Goal: Task Accomplishment & Management: Use online tool/utility

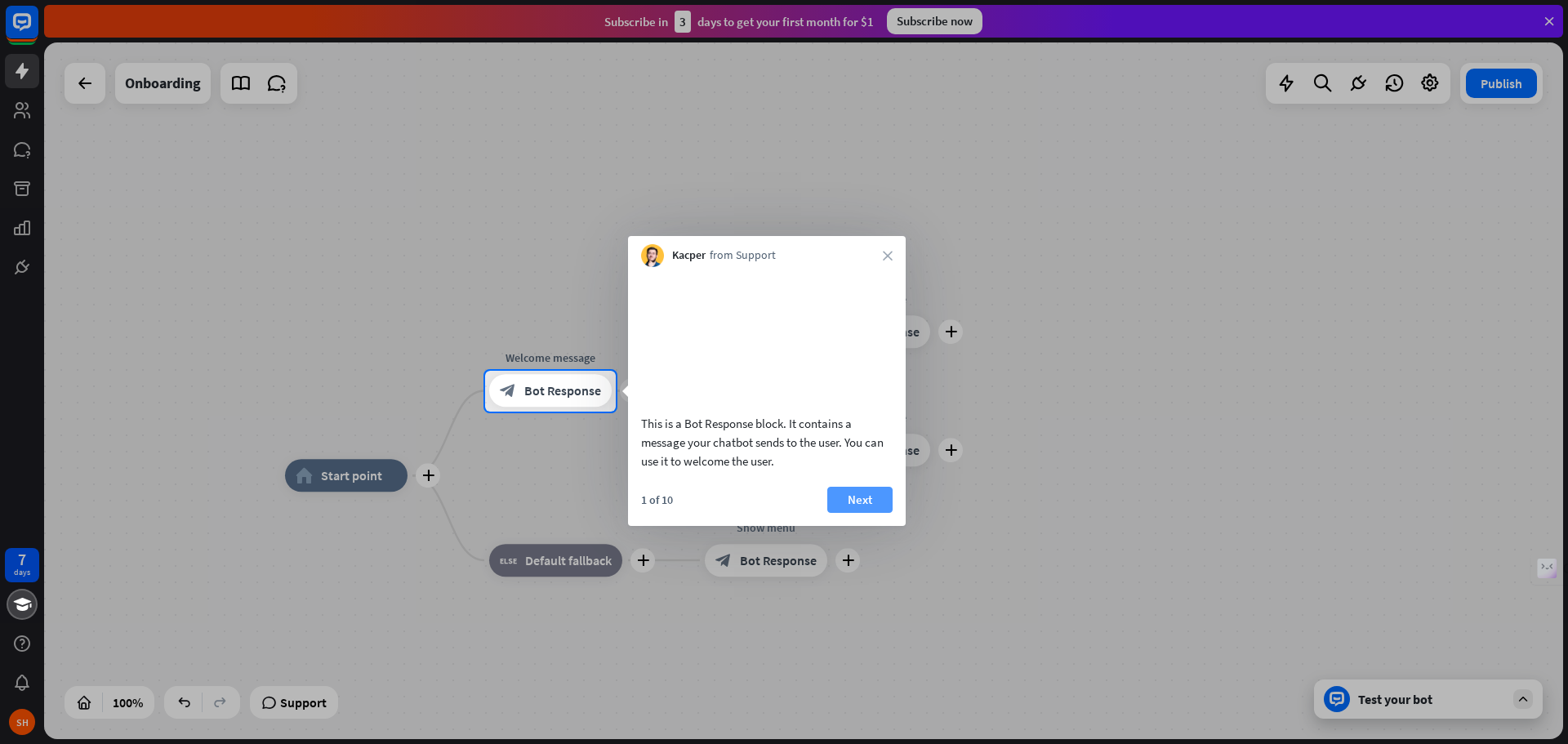
click at [855, 513] on button "Next" at bounding box center [860, 500] width 65 height 26
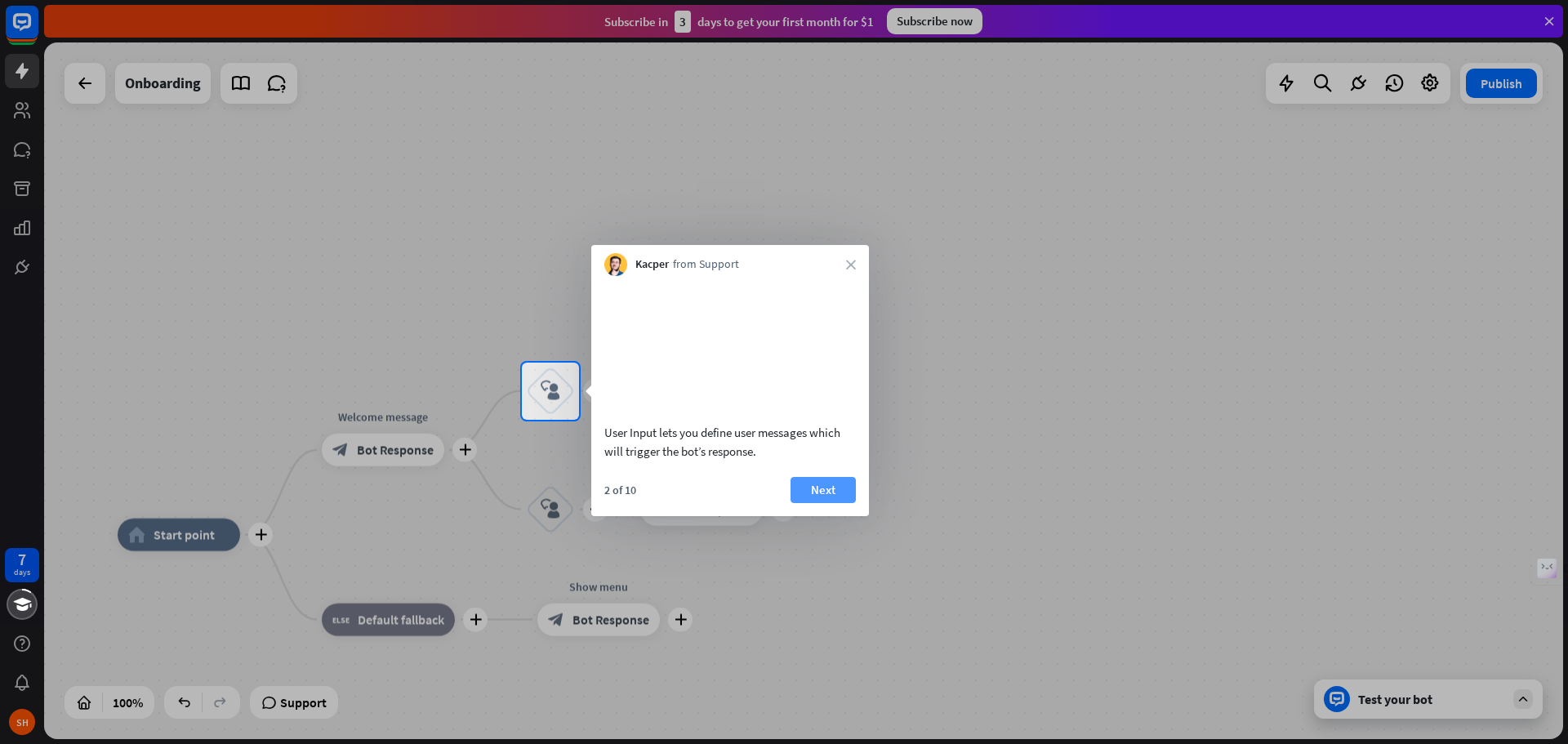
click at [820, 503] on button "Next" at bounding box center [823, 490] width 65 height 26
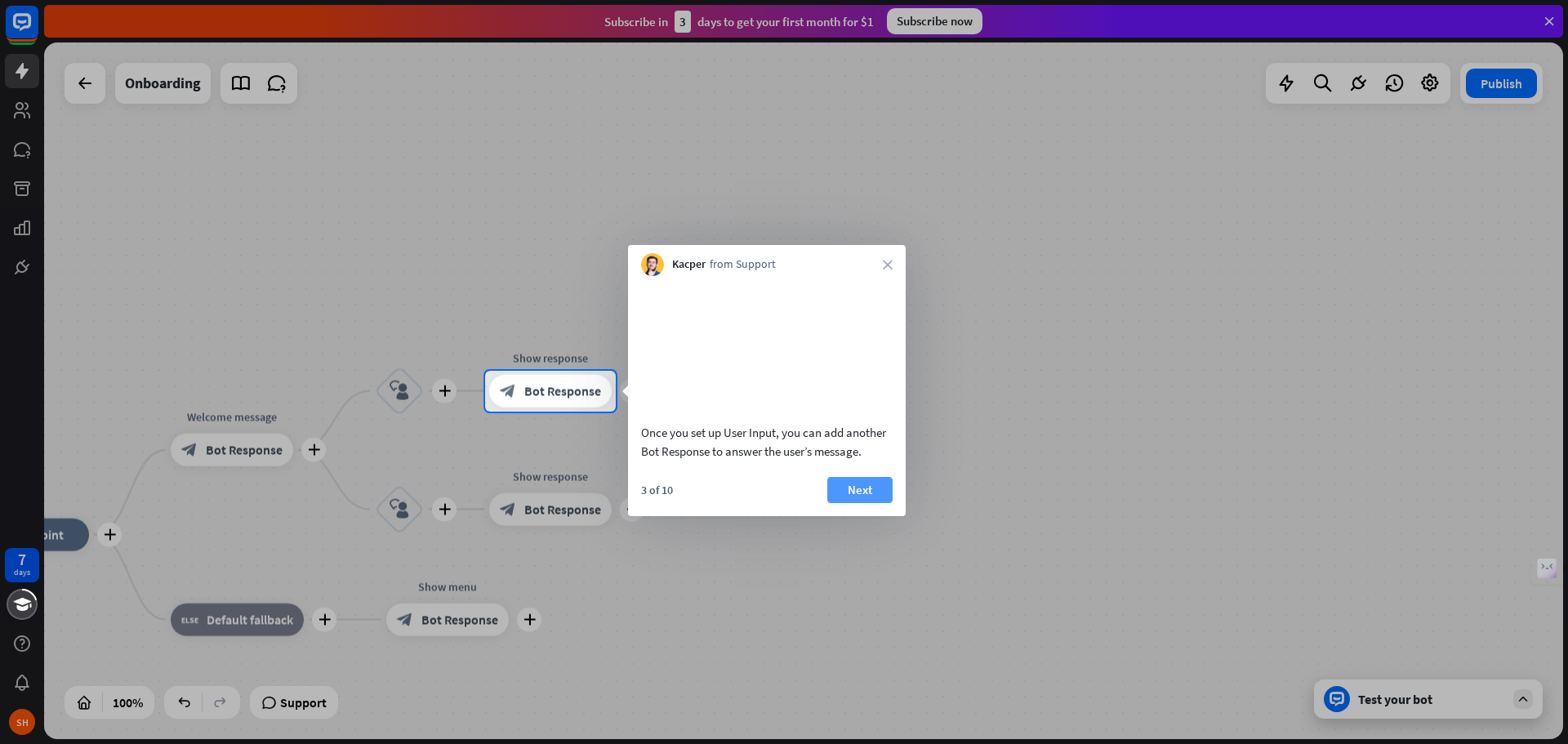
click at [844, 503] on button "Next" at bounding box center [860, 490] width 65 height 26
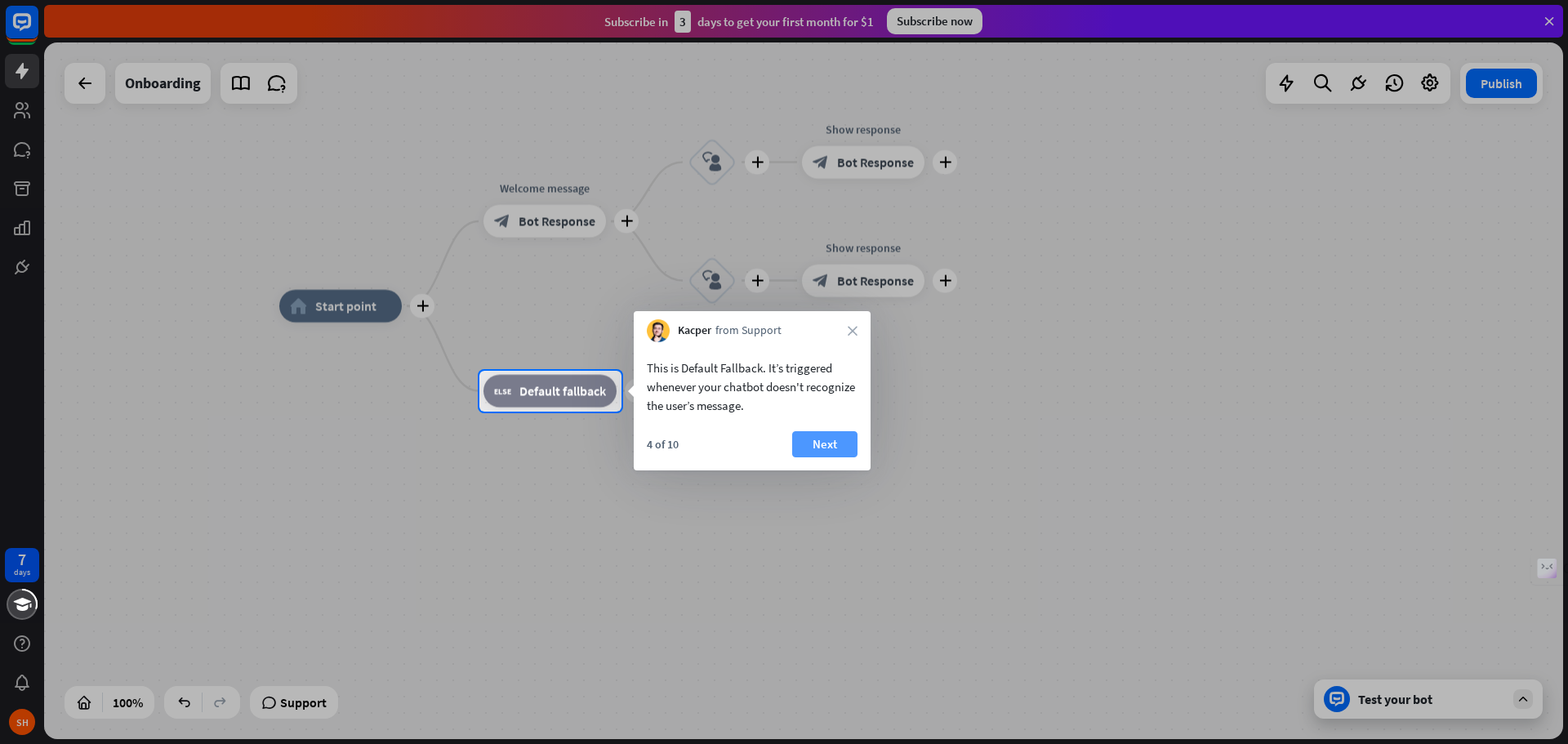
click at [821, 451] on button "Next" at bounding box center [824, 445] width 65 height 26
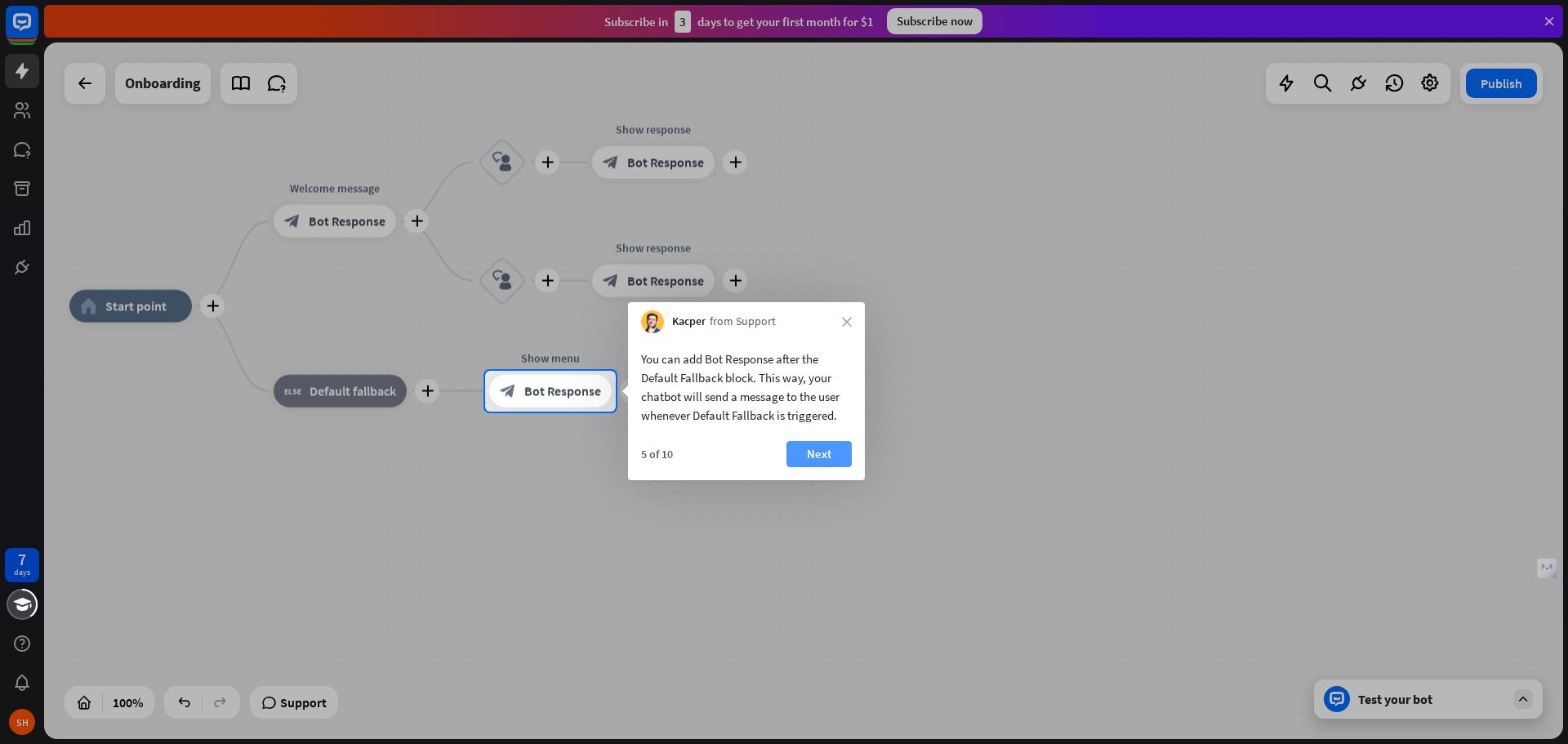
click at [821, 453] on button "Next" at bounding box center [819, 454] width 65 height 26
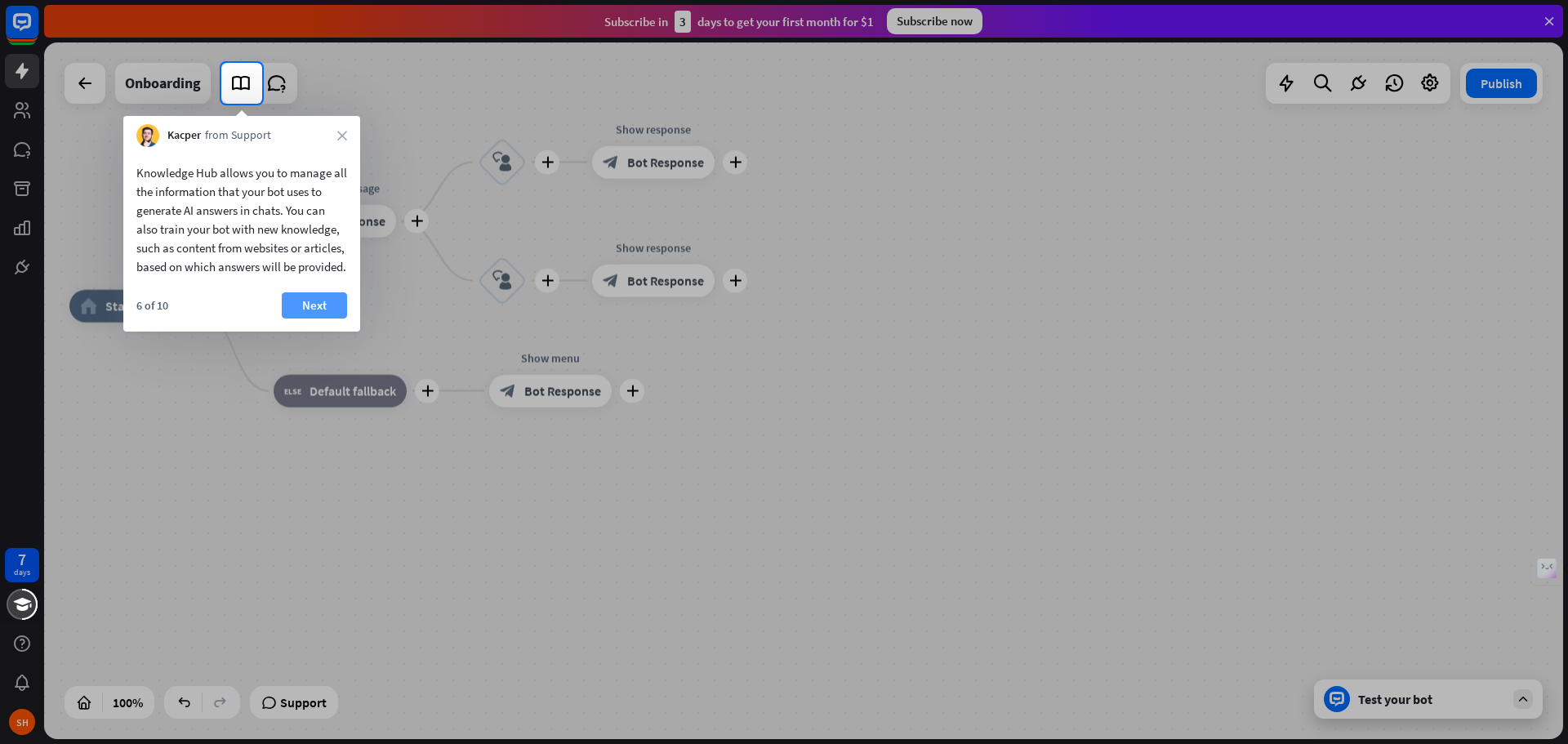
click at [313, 319] on button "Next" at bounding box center [315, 306] width 65 height 26
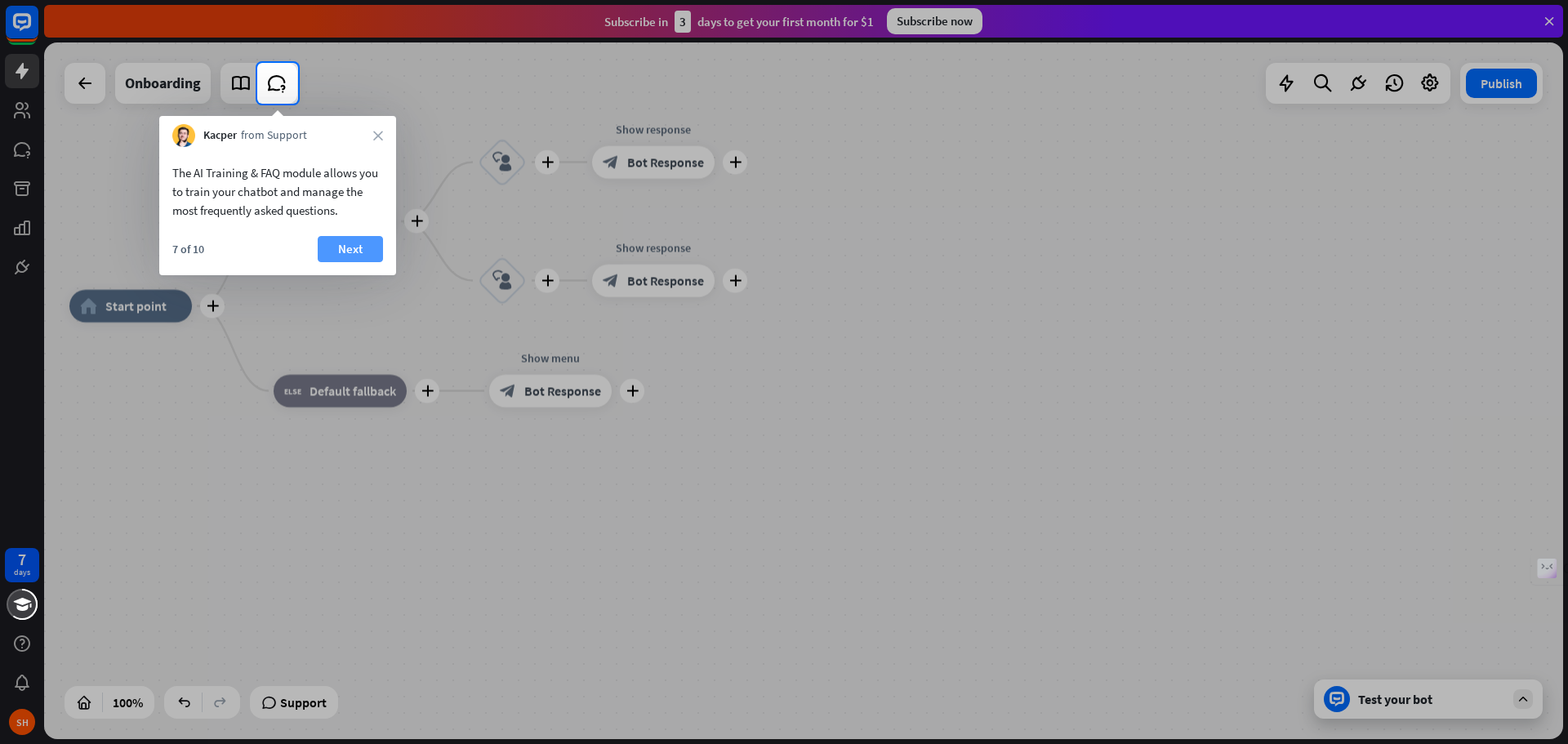
click at [352, 250] on button "Next" at bounding box center [350, 249] width 65 height 26
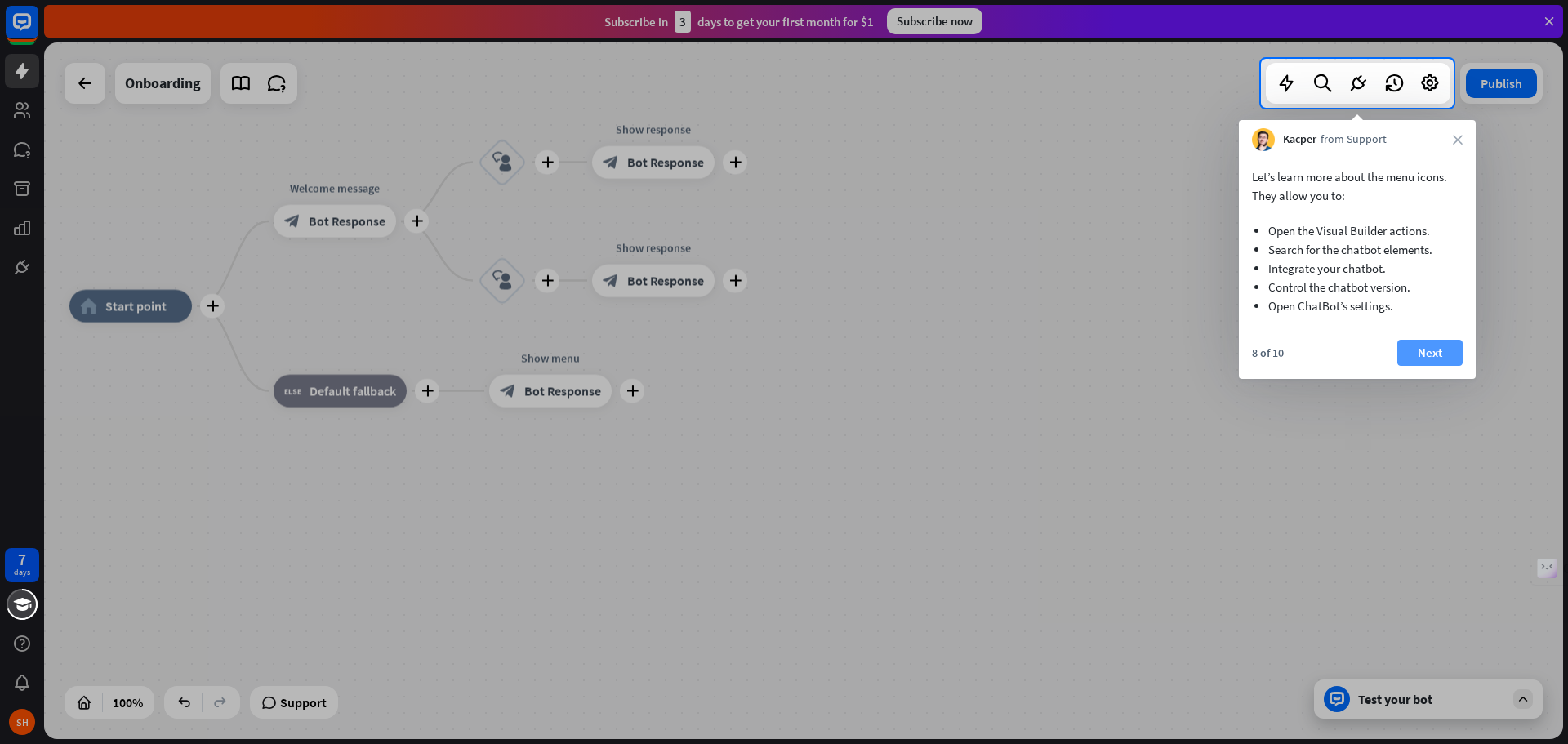
click at [1432, 351] on button "Next" at bounding box center [1430, 353] width 65 height 26
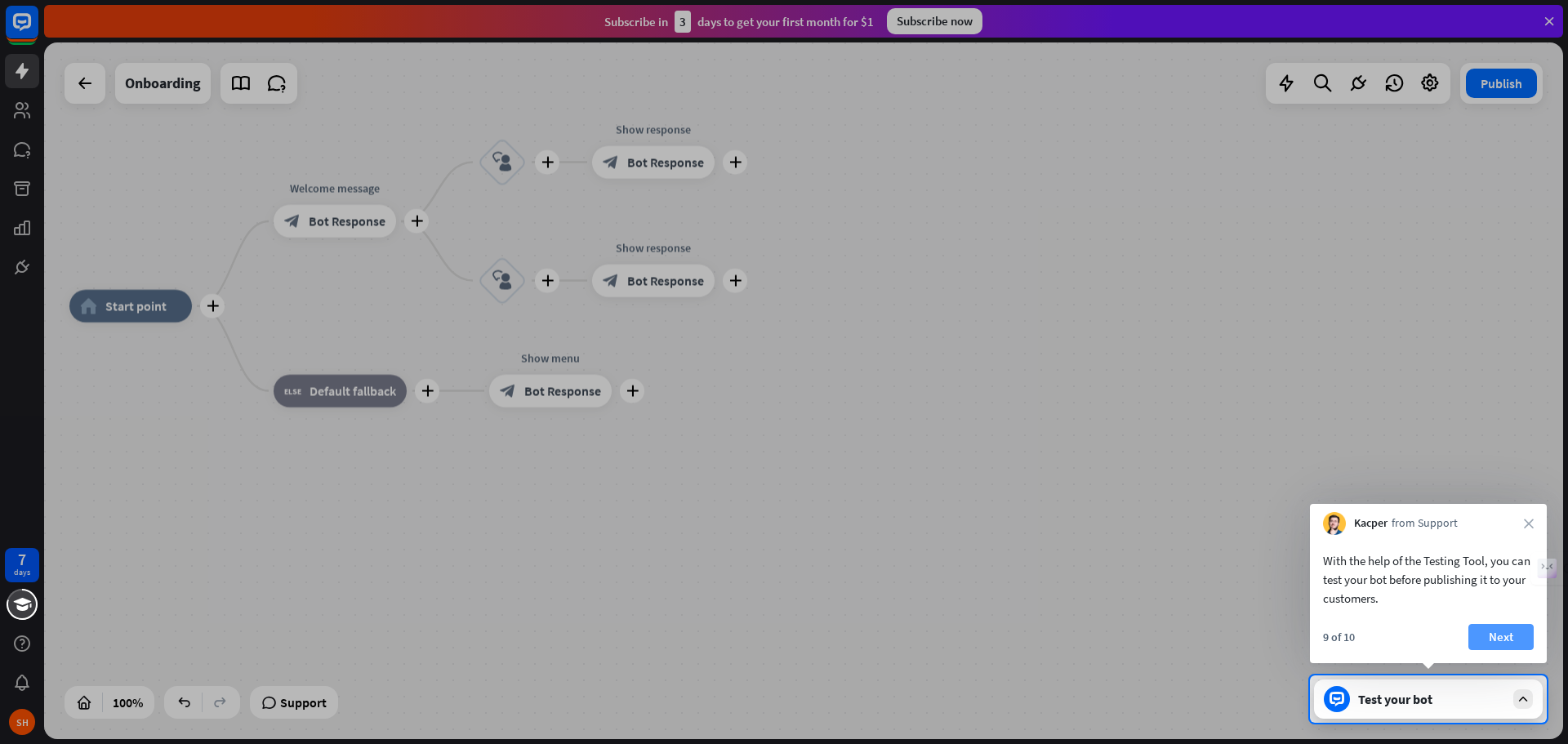
click at [1510, 635] on button "Next" at bounding box center [1501, 637] width 65 height 26
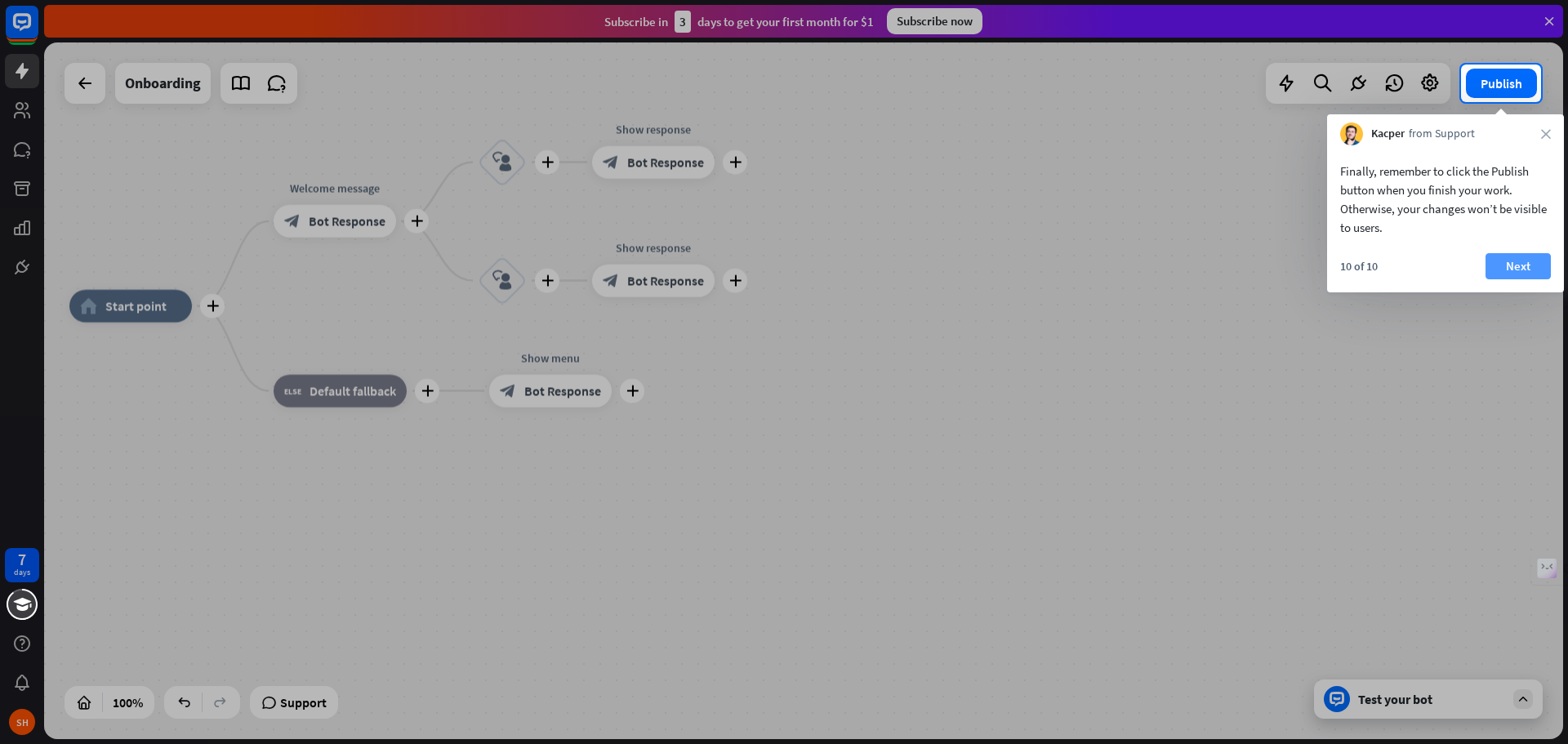
click at [1511, 258] on button "Next" at bounding box center [1518, 267] width 65 height 26
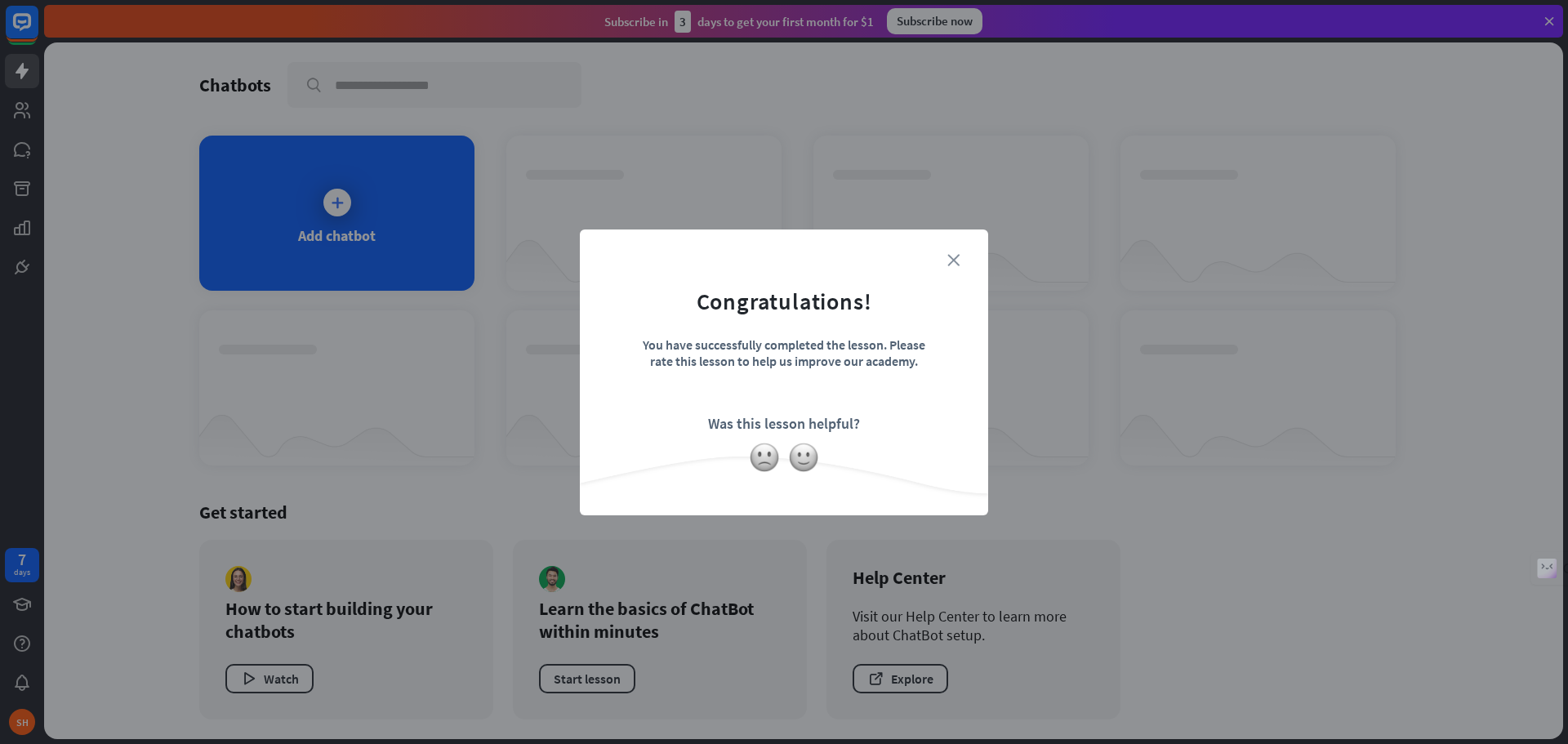
click at [951, 260] on icon "close" at bounding box center [953, 260] width 12 height 12
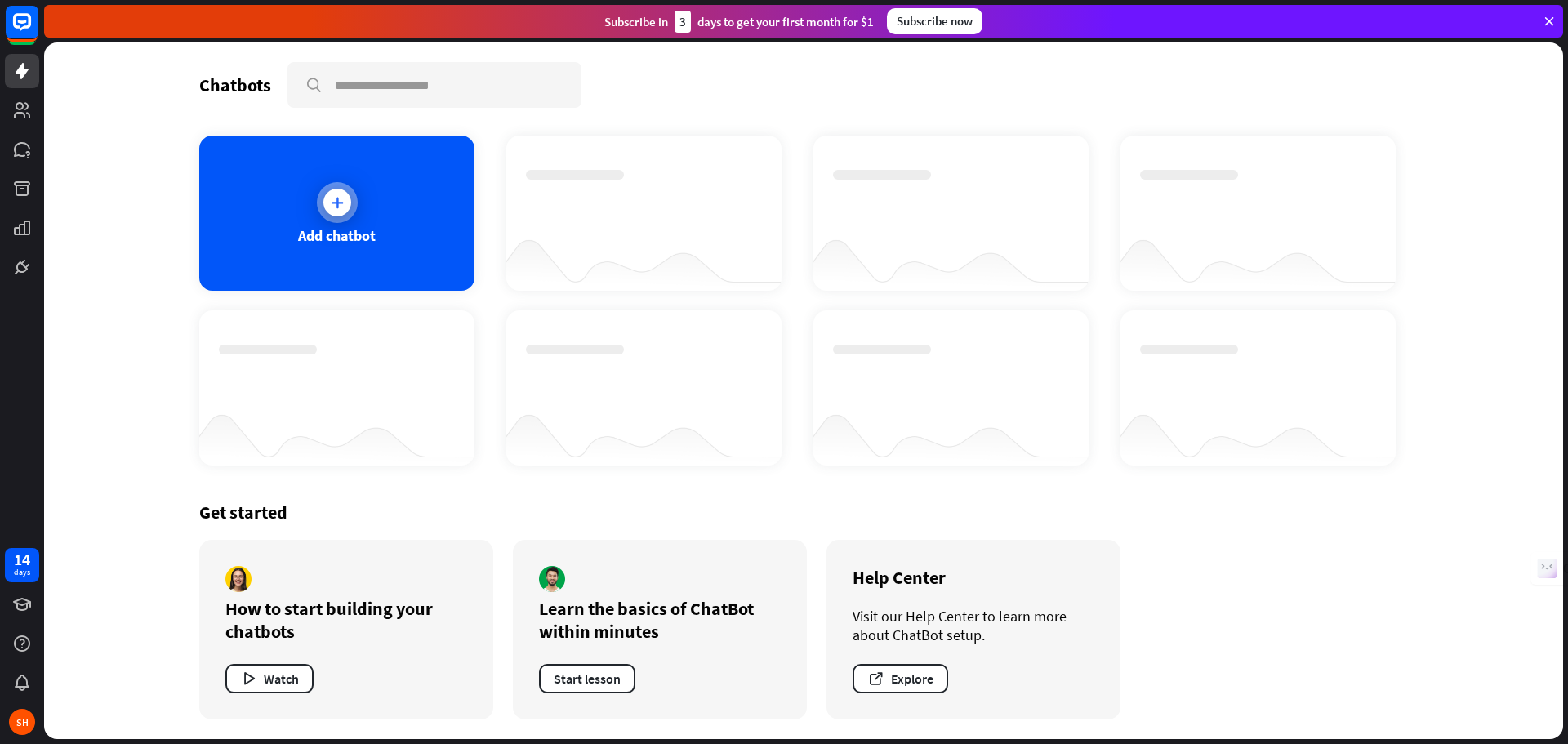
click at [343, 202] on icon at bounding box center [338, 202] width 17 height 17
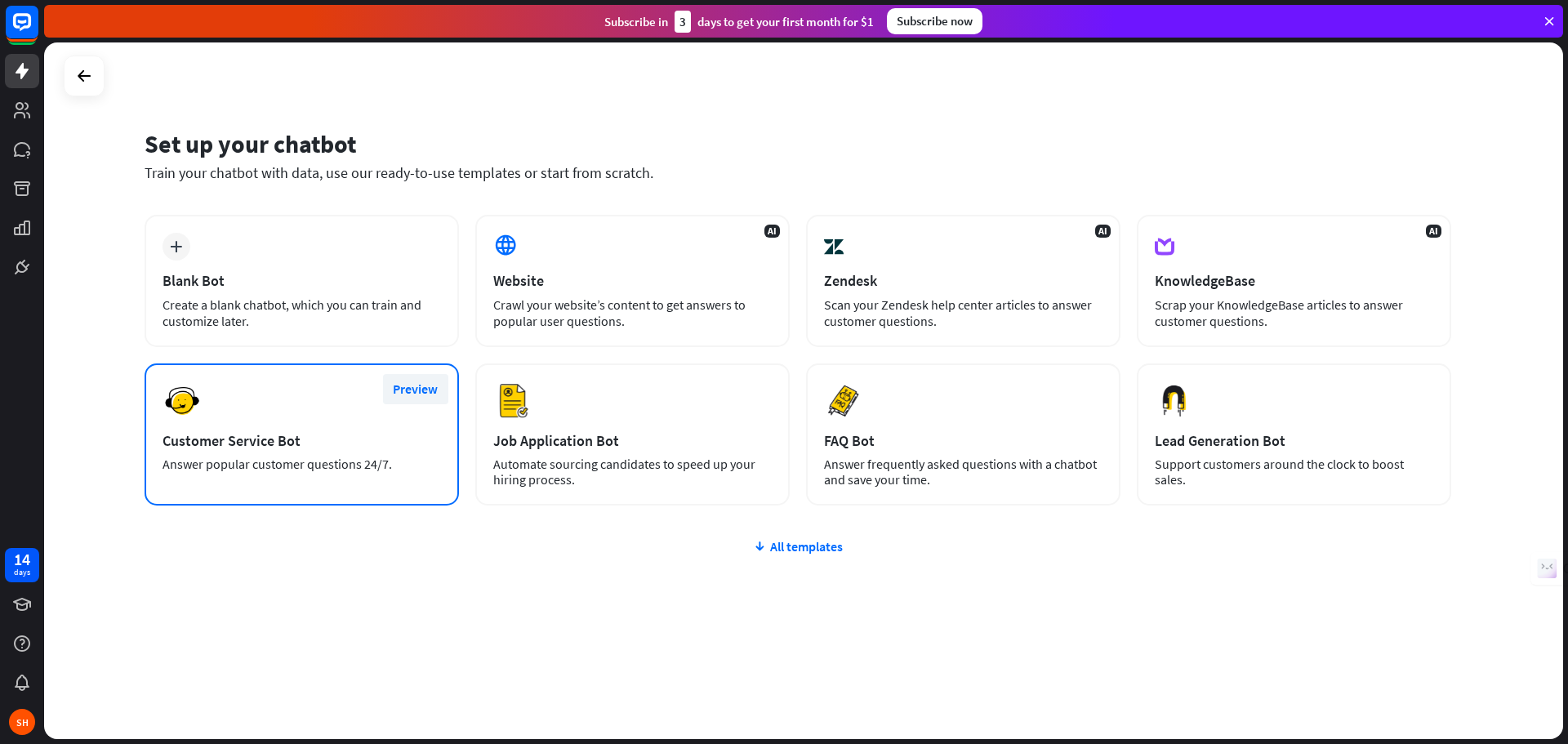
click at [411, 384] on button "Preview" at bounding box center [416, 389] width 65 height 31
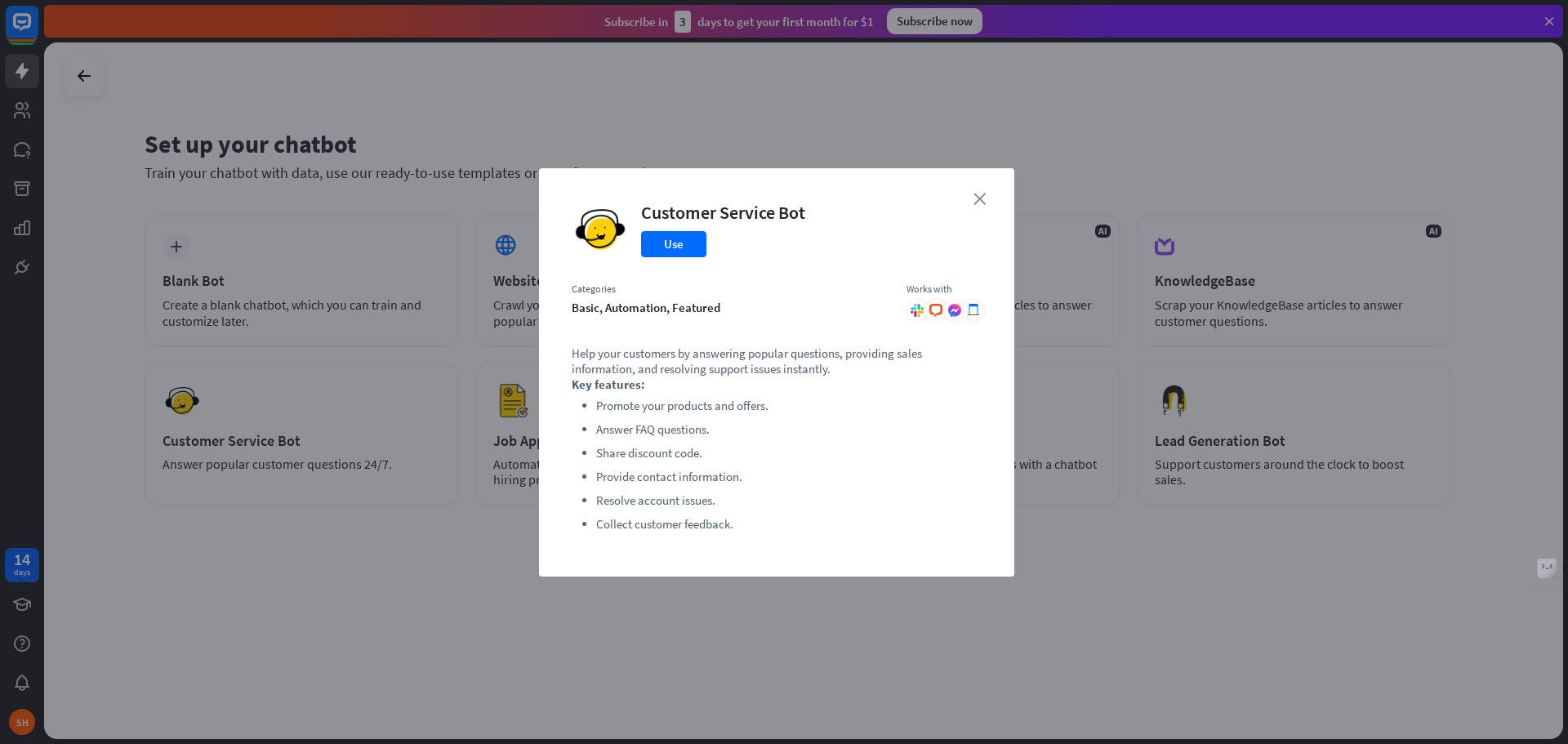
click at [976, 196] on icon "close" at bounding box center [979, 199] width 12 height 12
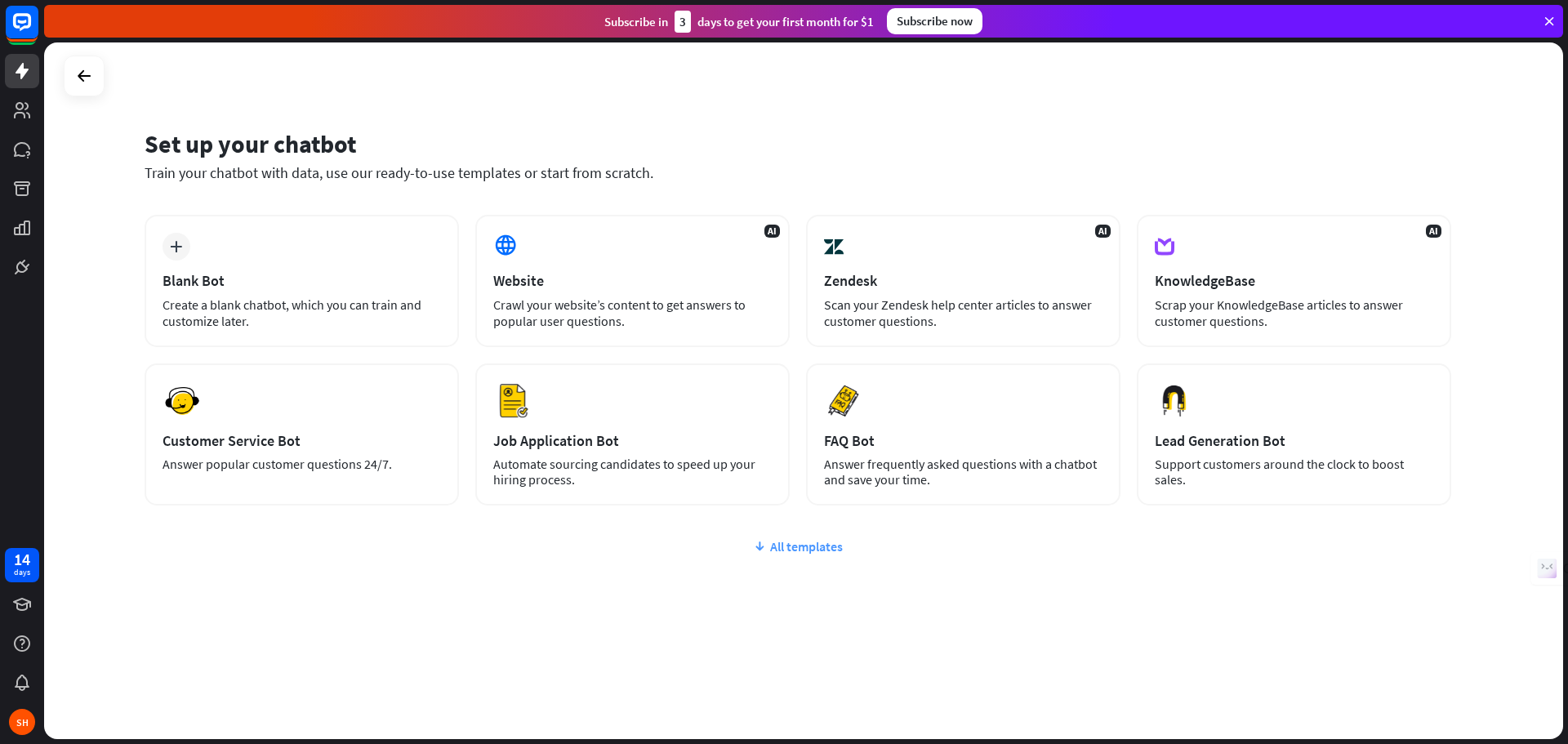
click at [779, 550] on div "All templates" at bounding box center [798, 547] width 1307 height 17
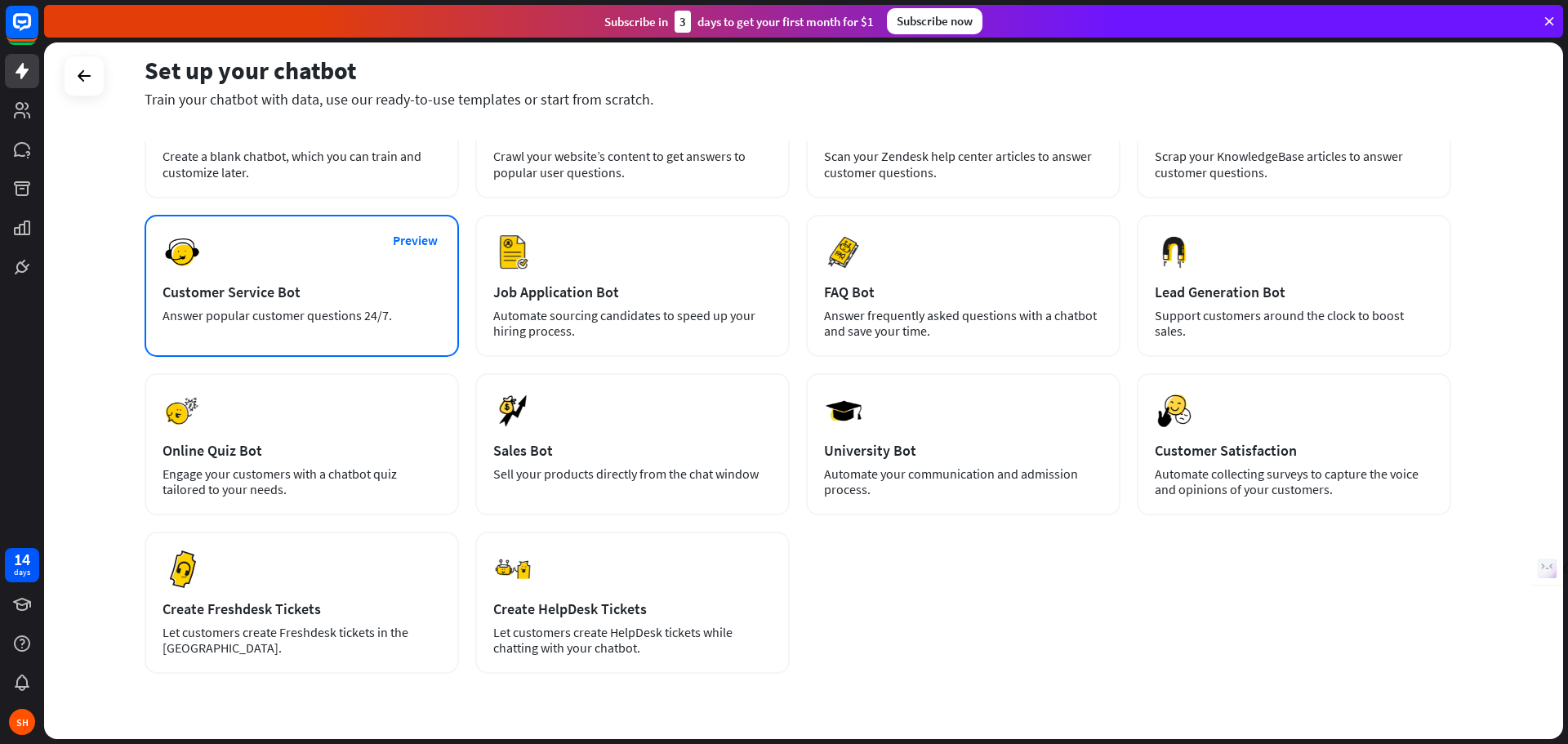
scroll to position [198, 0]
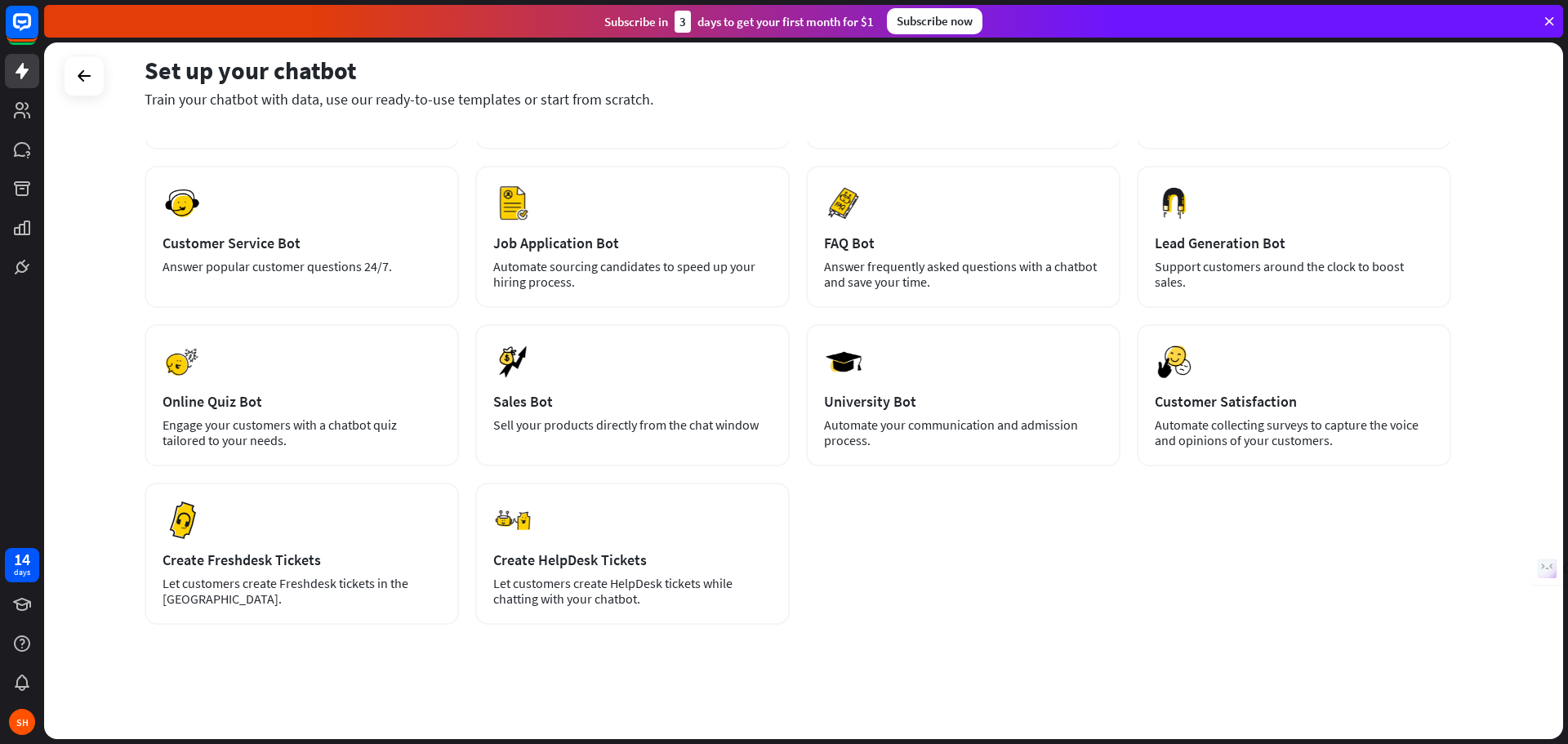
click at [950, 20] on div "Subscribe now" at bounding box center [934, 21] width 96 height 26
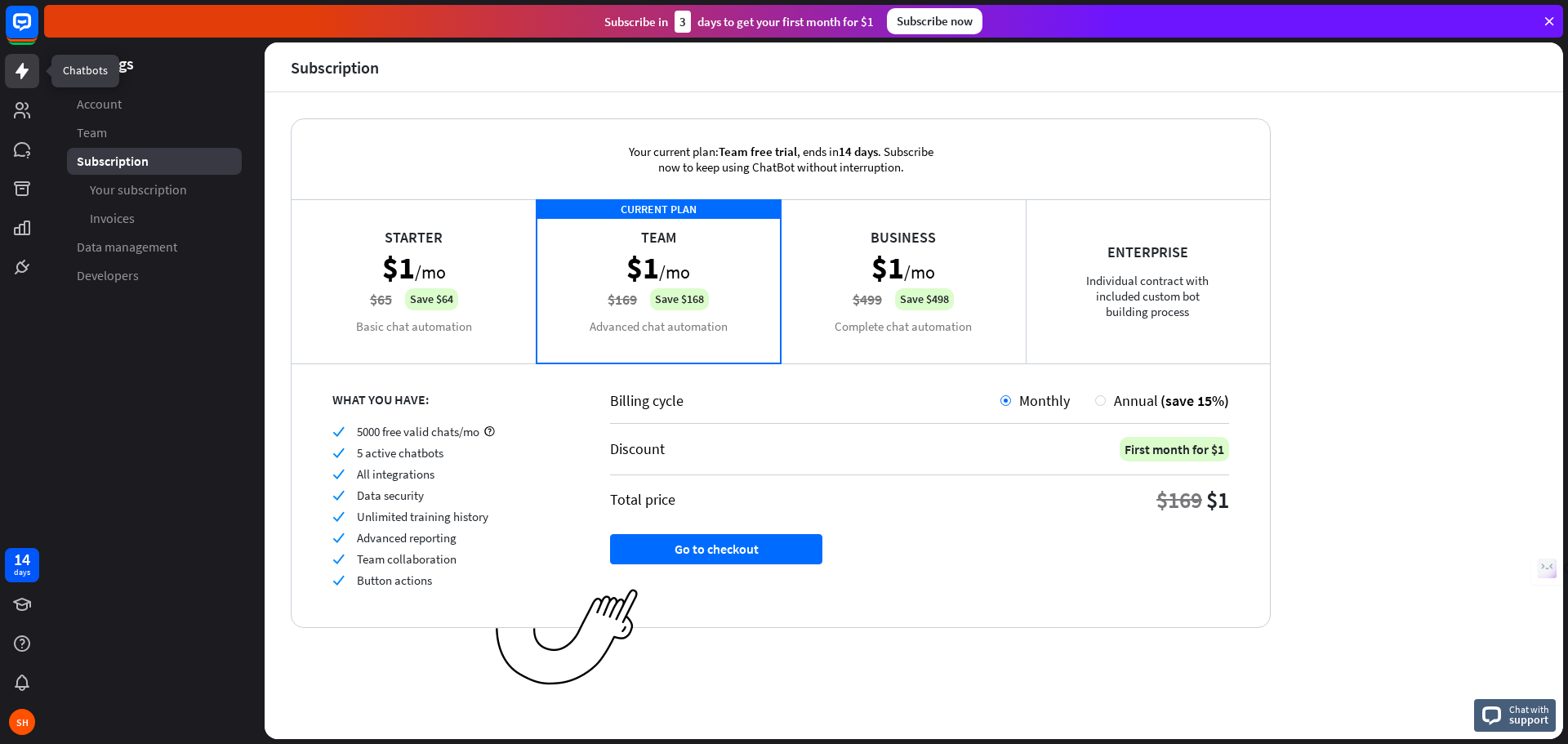
click at [21, 68] on icon at bounding box center [22, 72] width 13 height 17
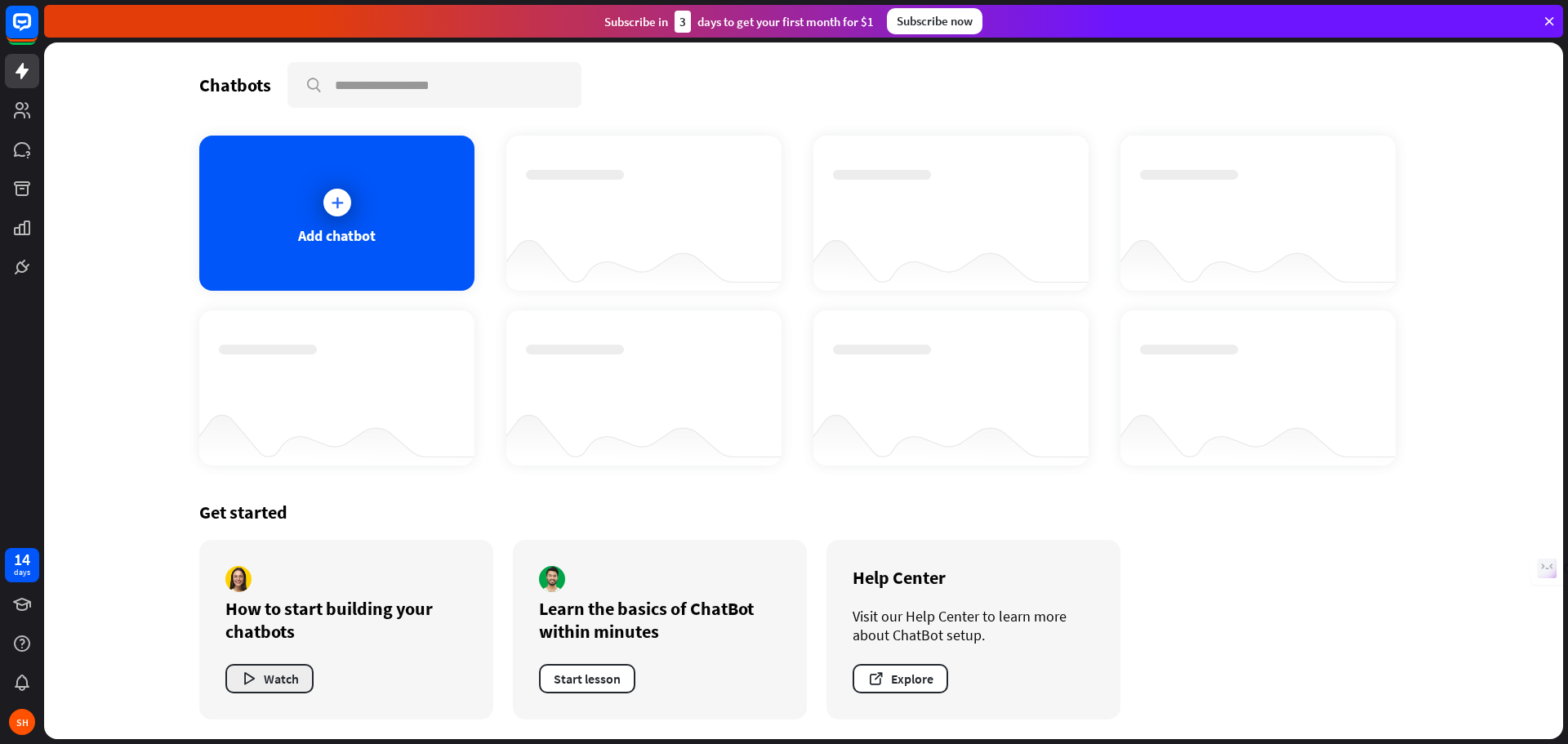
click at [278, 682] on button "Watch" at bounding box center [269, 679] width 88 height 30
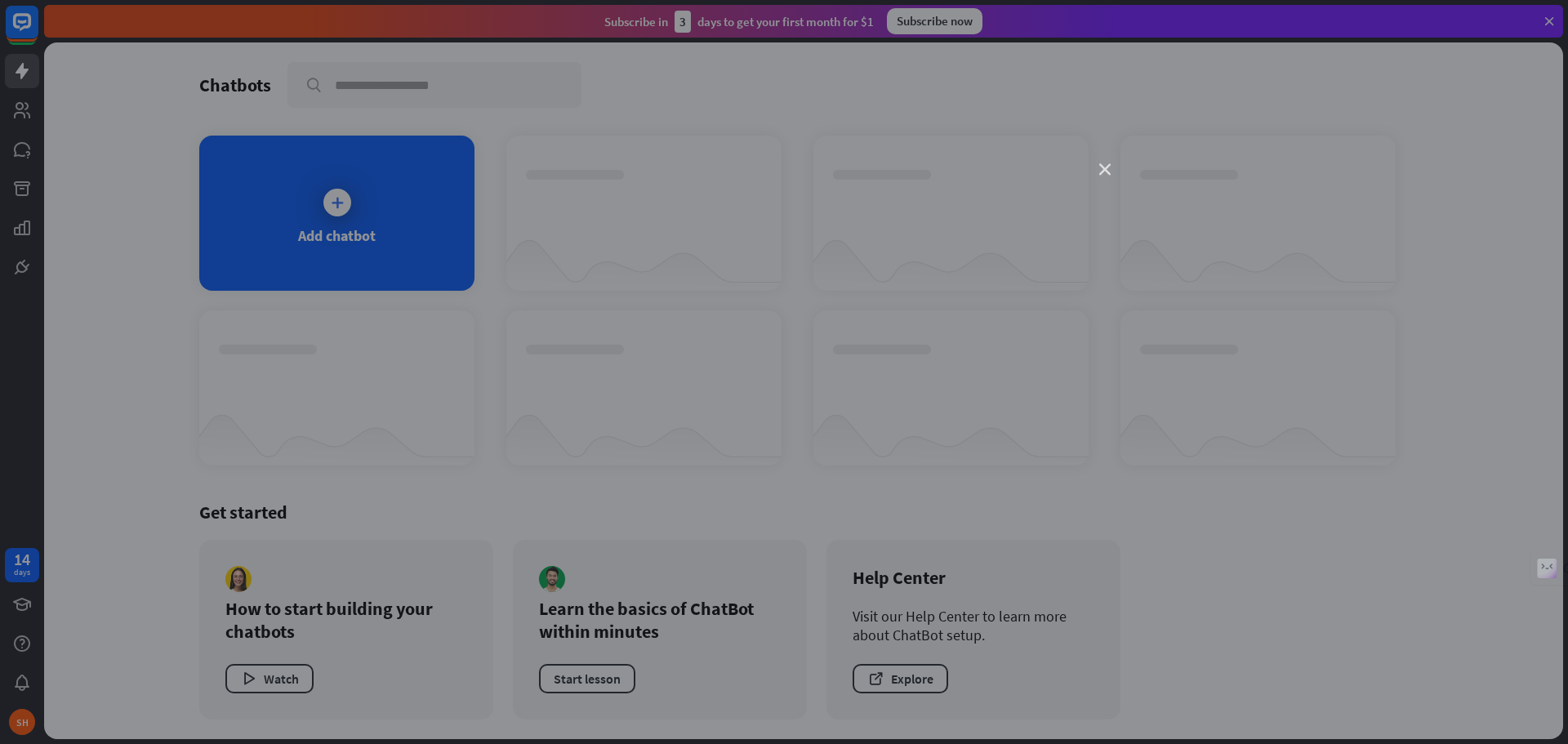
click at [1104, 170] on icon "close" at bounding box center [1105, 170] width 11 height 11
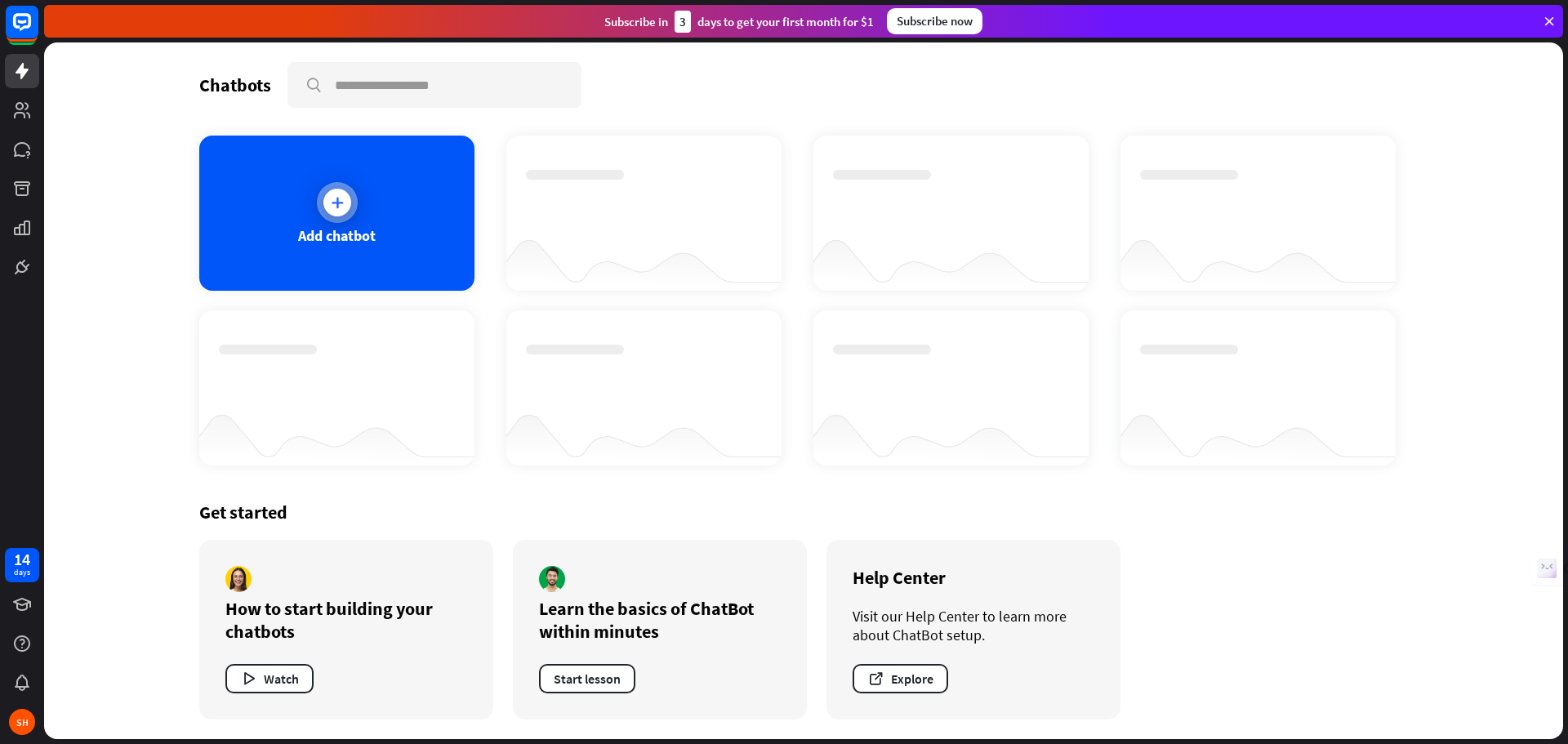
click at [336, 212] on div at bounding box center [337, 202] width 28 height 28
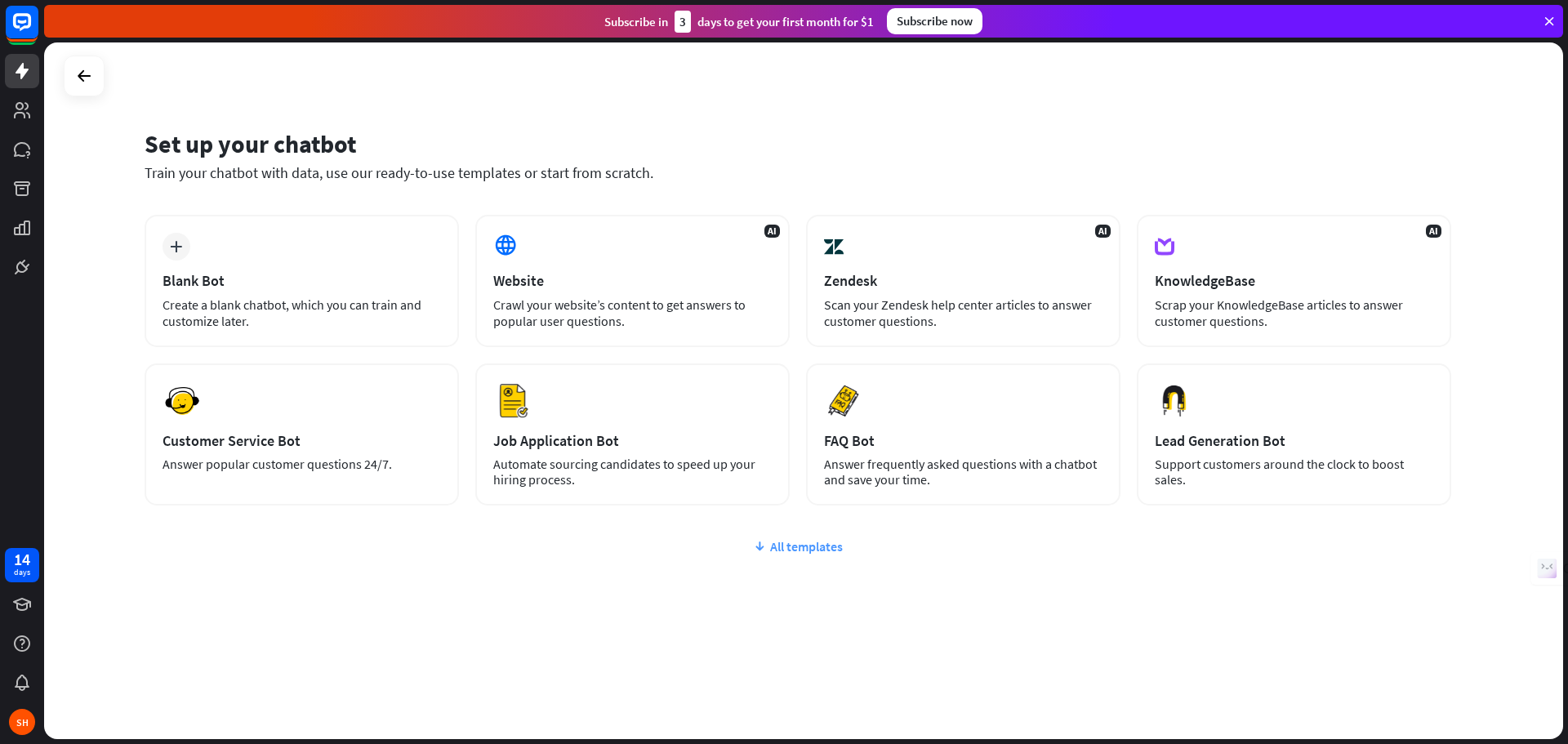
click at [791, 554] on div "All templates" at bounding box center [798, 547] width 1307 height 17
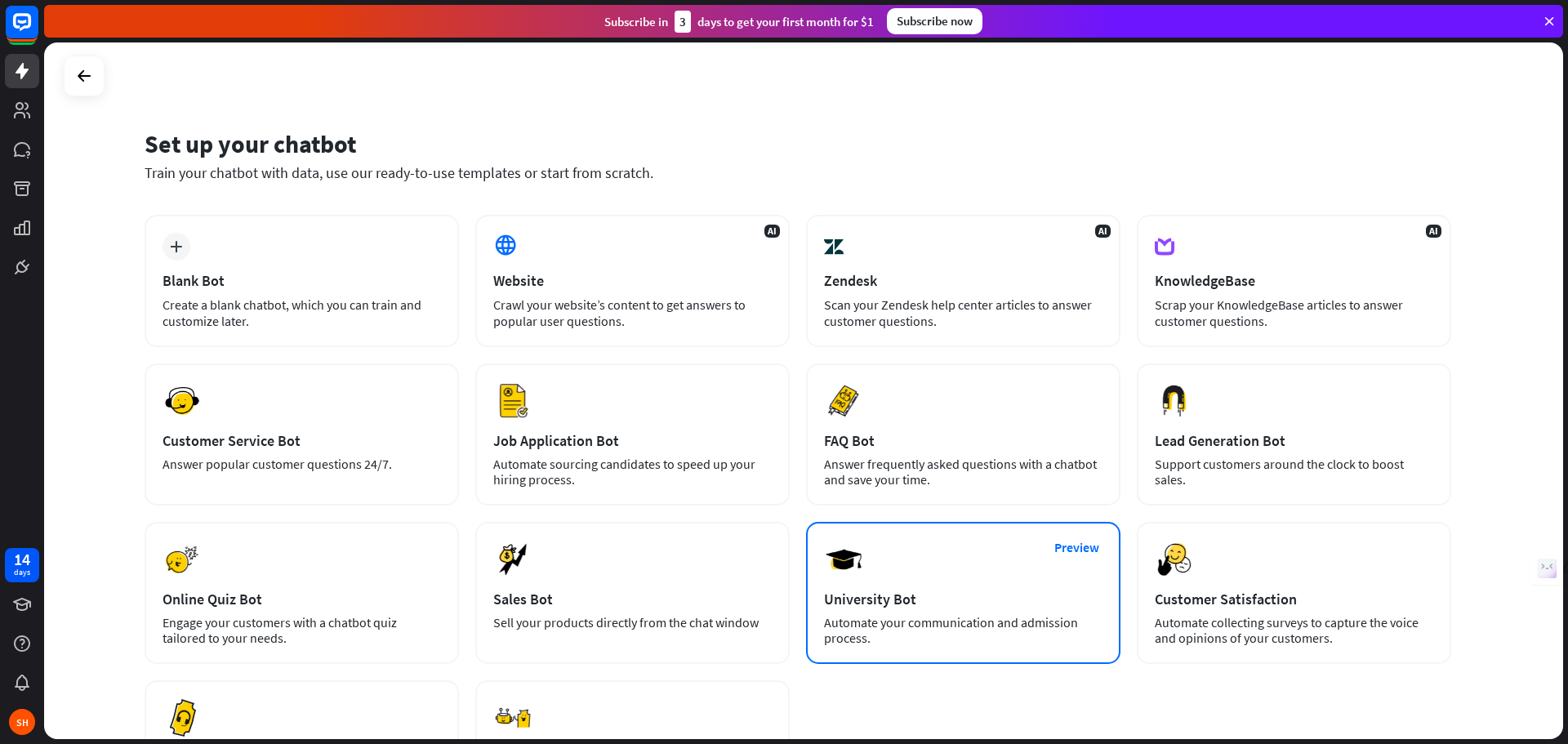
scroll to position [198, 0]
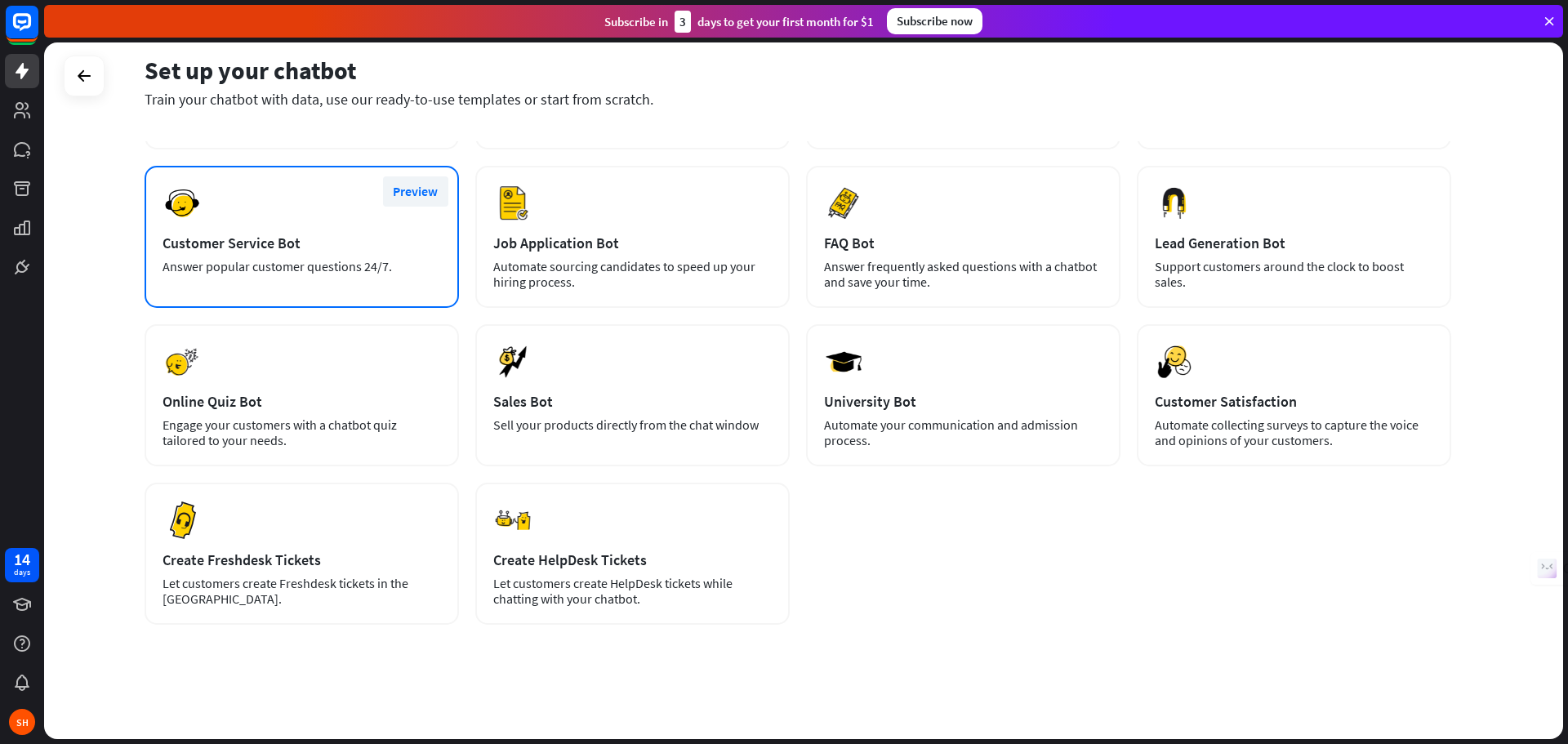
click at [409, 201] on button "Preview" at bounding box center [416, 191] width 65 height 31
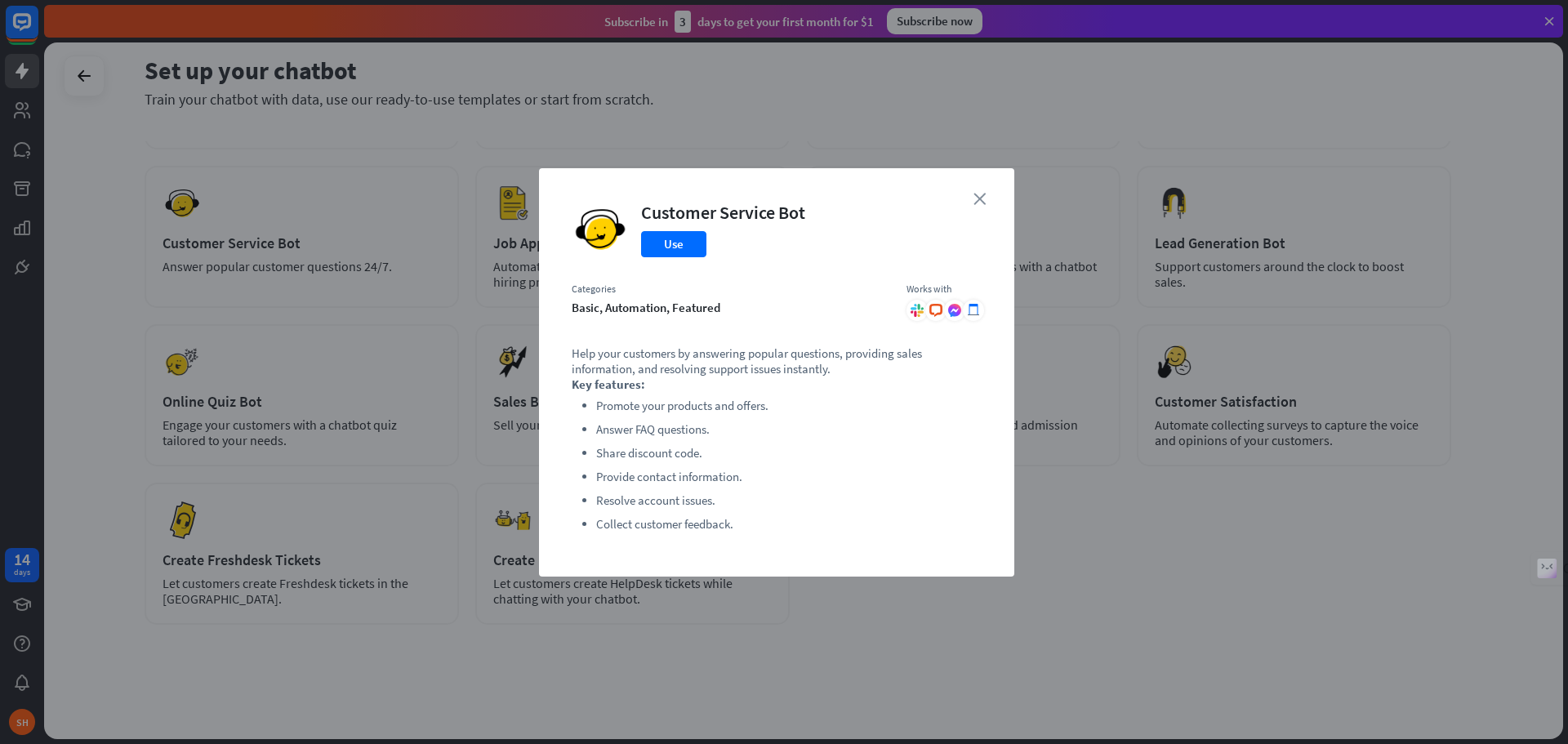
click at [976, 200] on icon "close" at bounding box center [979, 199] width 12 height 12
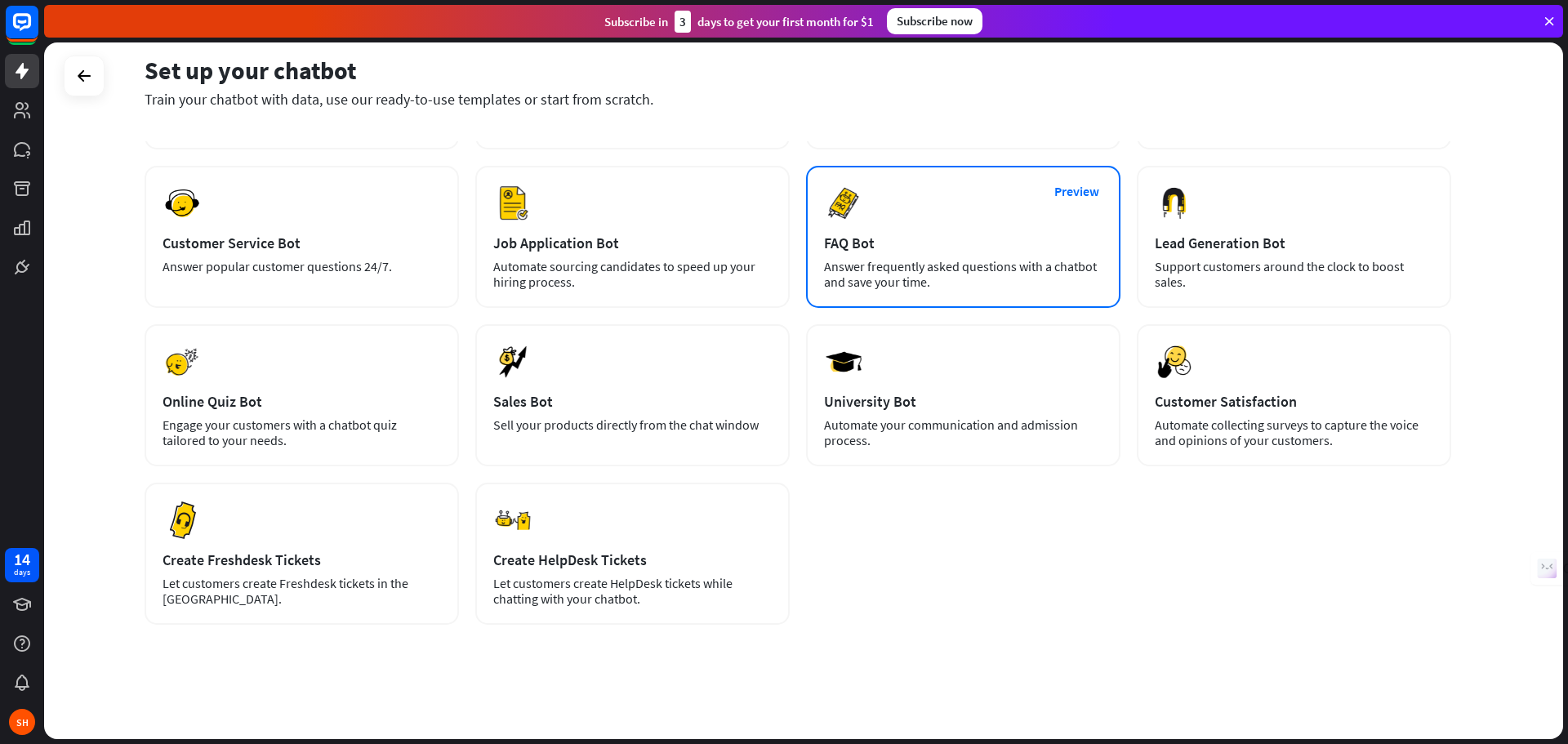
scroll to position [0, 0]
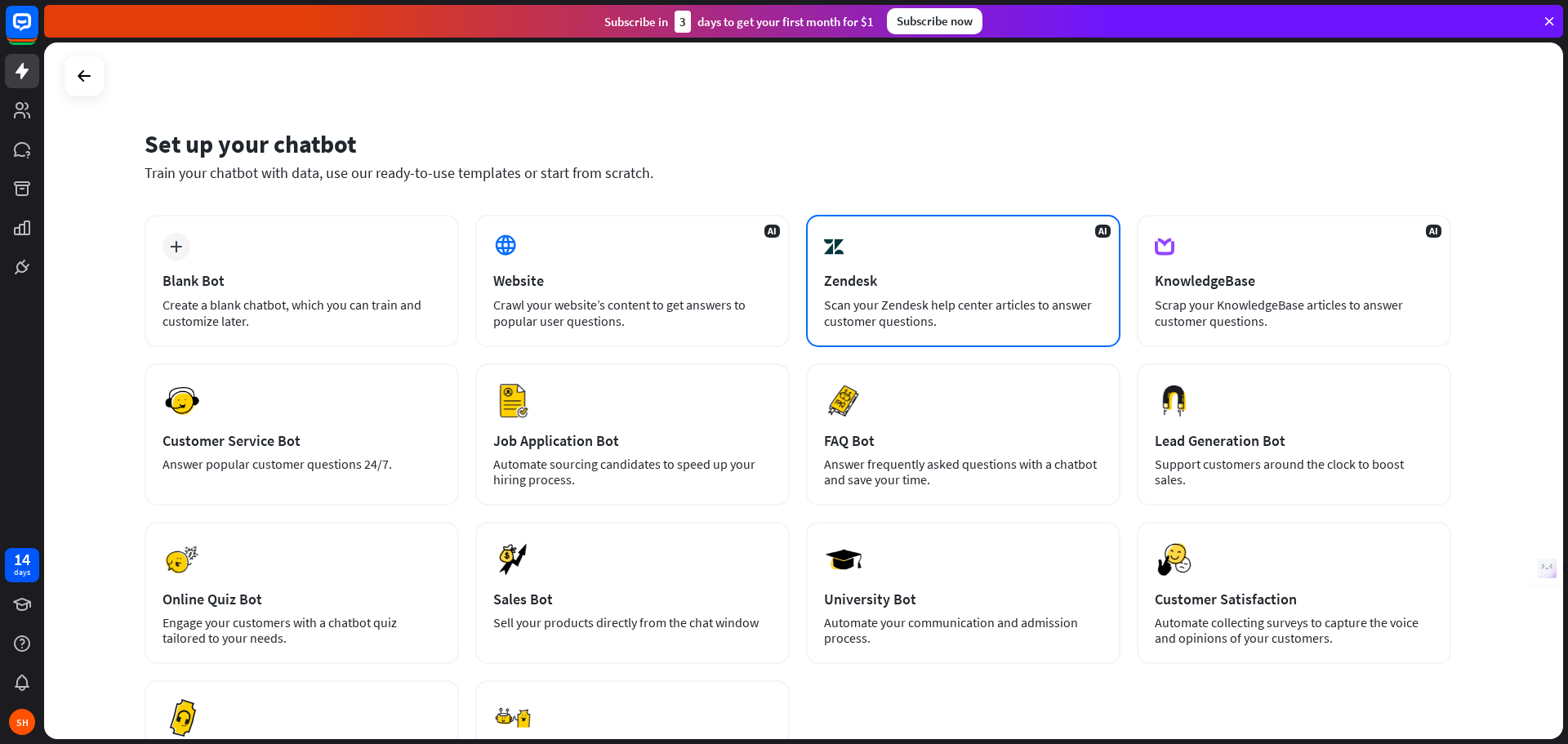
click at [1103, 234] on span "AI" at bounding box center [1103, 231] width 16 height 13
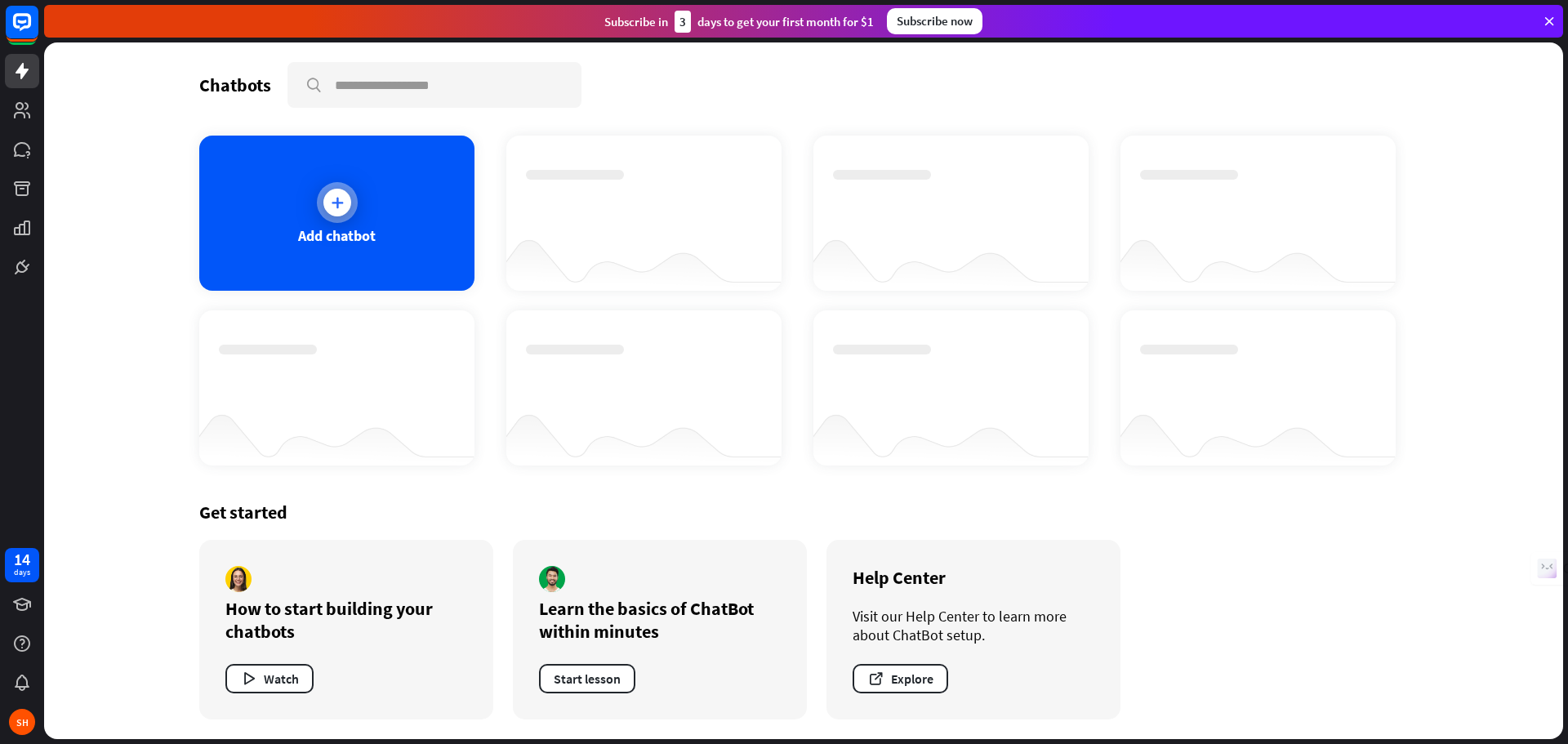
click at [324, 203] on div at bounding box center [337, 202] width 28 height 28
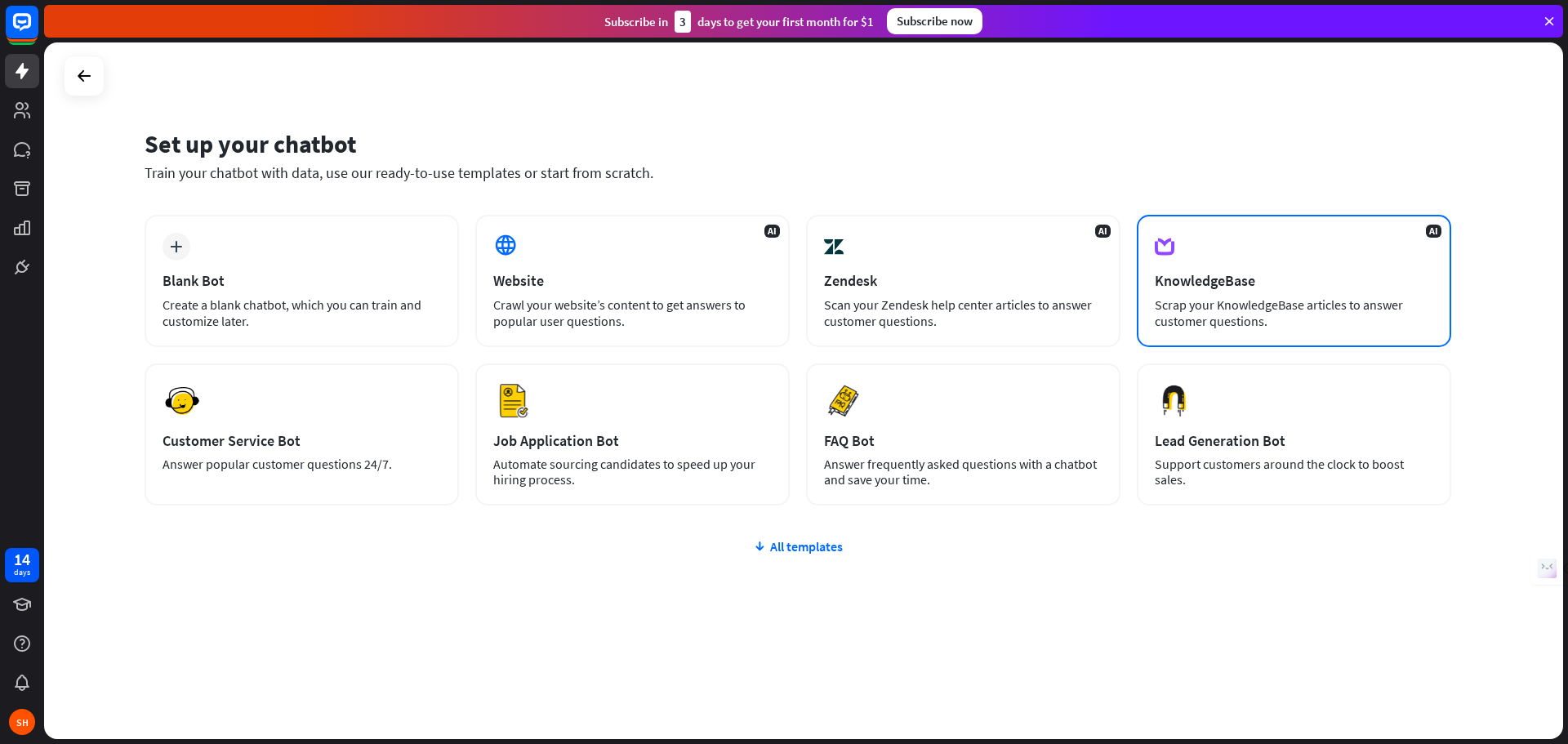
click at [1306, 255] on div "AI KnowledgeBase Scrap your KnowledgeBase articles to answer customer questions." at bounding box center [1294, 281] width 315 height 133
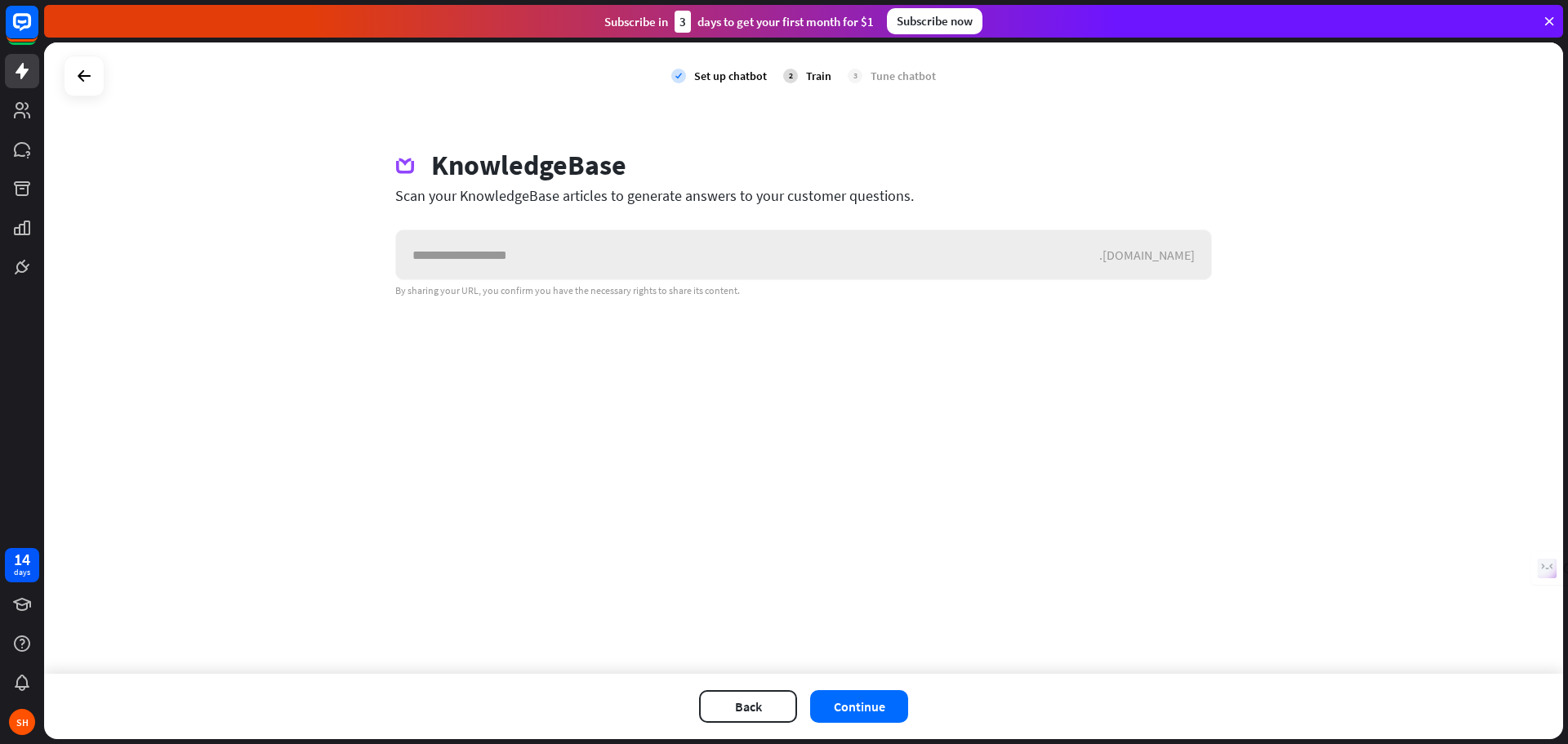
click at [513, 262] on input "text" at bounding box center [747, 255] width 703 height 49
click at [78, 78] on icon at bounding box center [84, 75] width 19 height 20
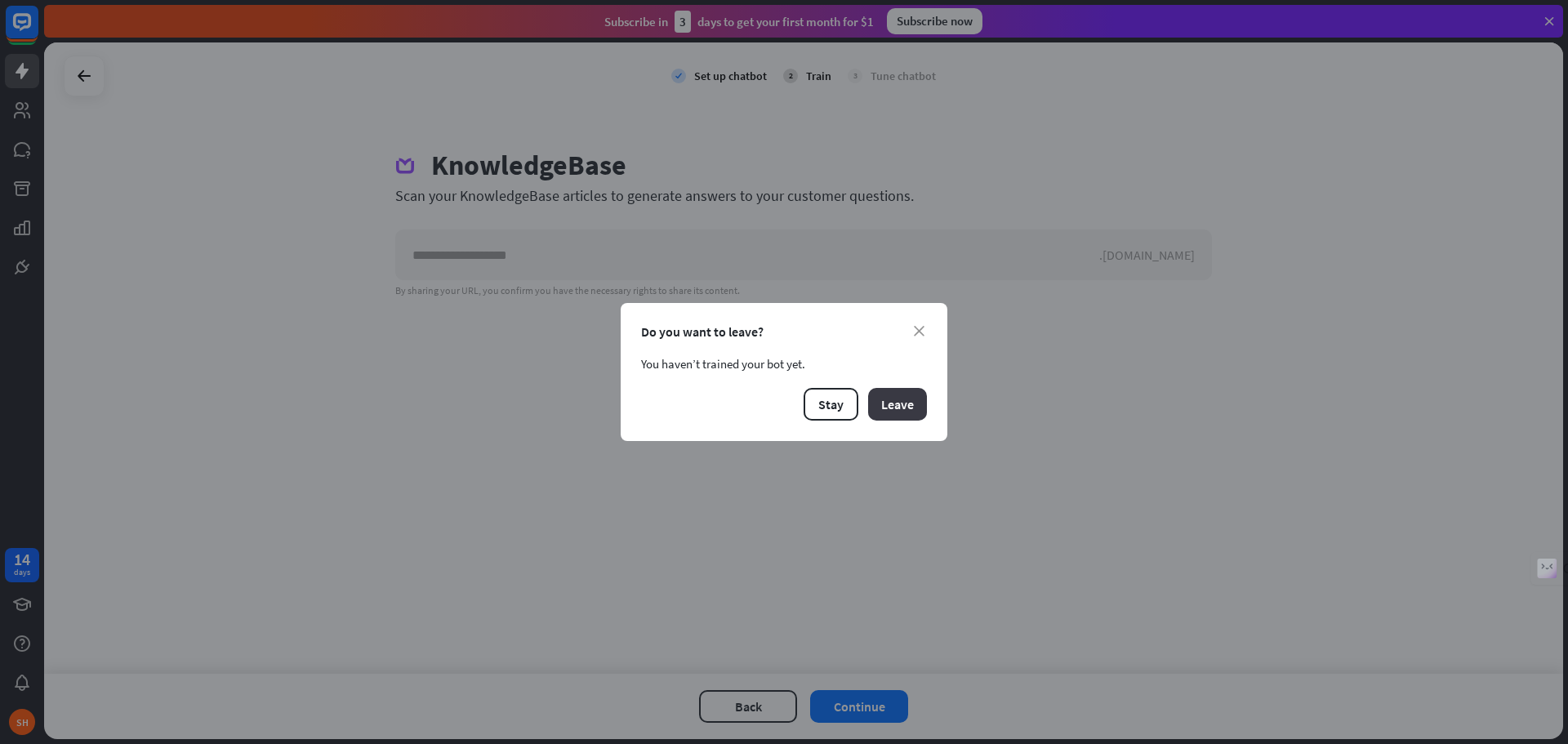
click at [883, 404] on button "Leave" at bounding box center [897, 404] width 58 height 33
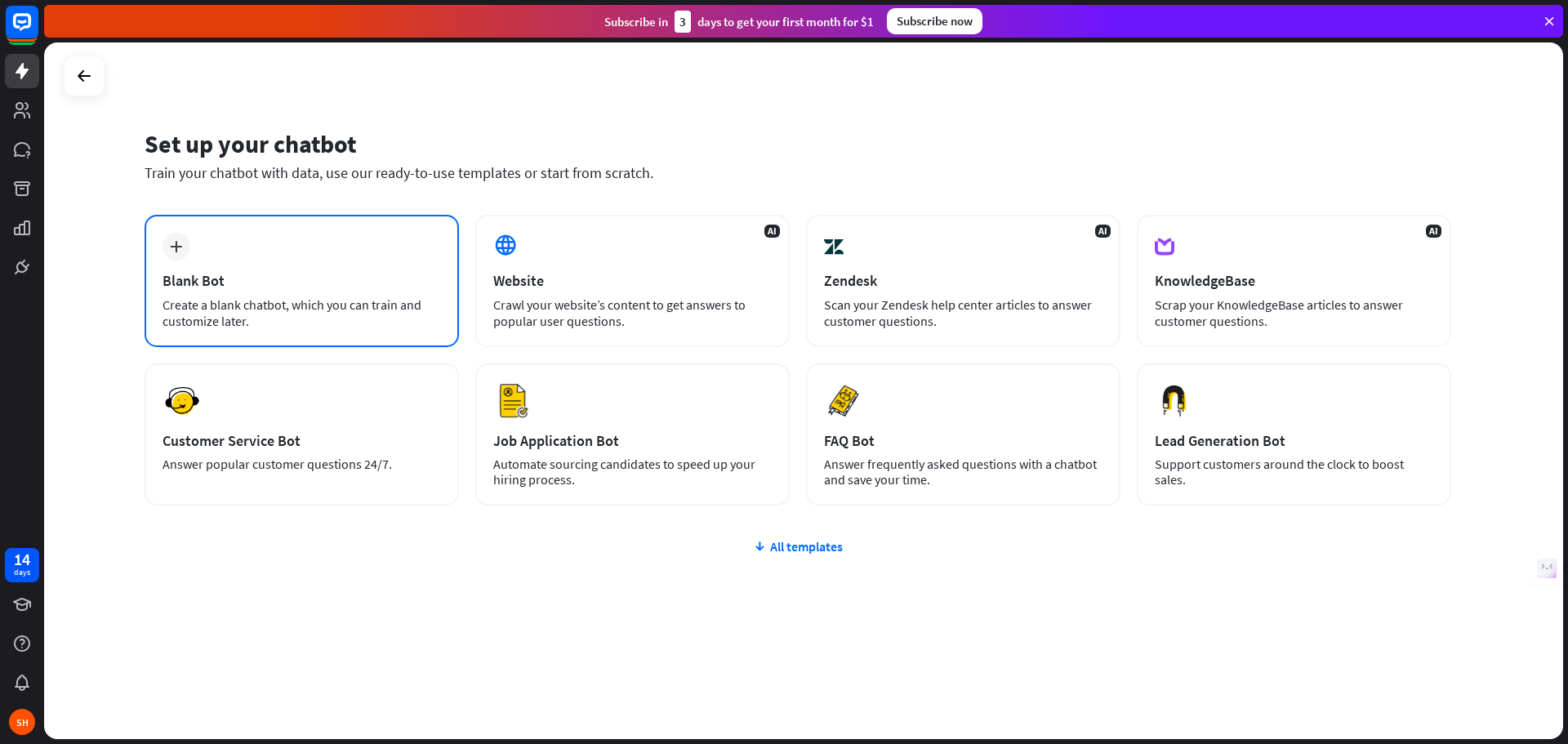
click at [310, 271] on div "Blank Bot" at bounding box center [302, 281] width 279 height 19
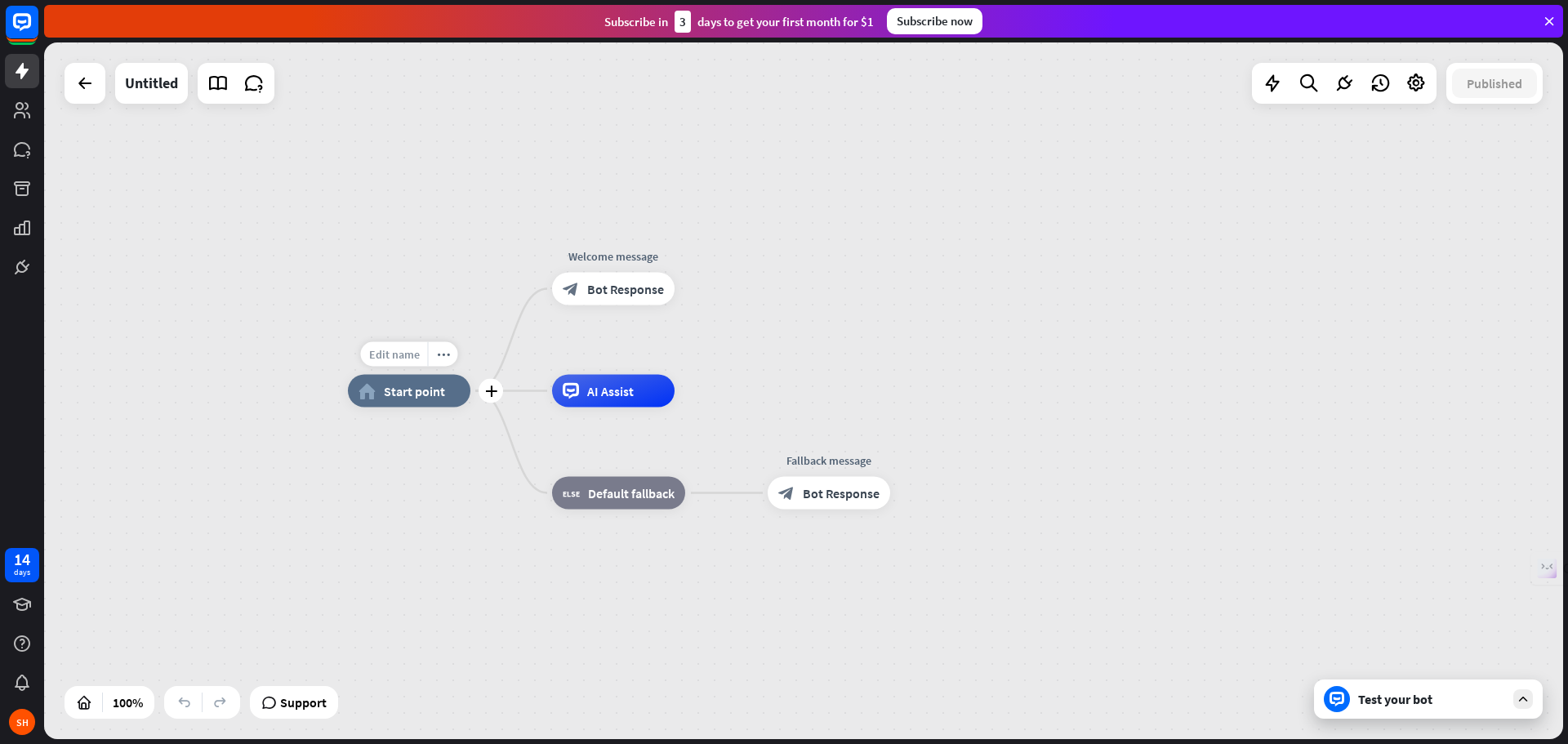
click at [397, 359] on span "Edit name" at bounding box center [395, 355] width 51 height 15
drag, startPoint x: 363, startPoint y: 351, endPoint x: 443, endPoint y: 350, distance: 80.0
click at [443, 350] on input "text" at bounding box center [408, 355] width 114 height 23
click at [444, 350] on input "text" at bounding box center [408, 355] width 114 height 23
type input "**********"
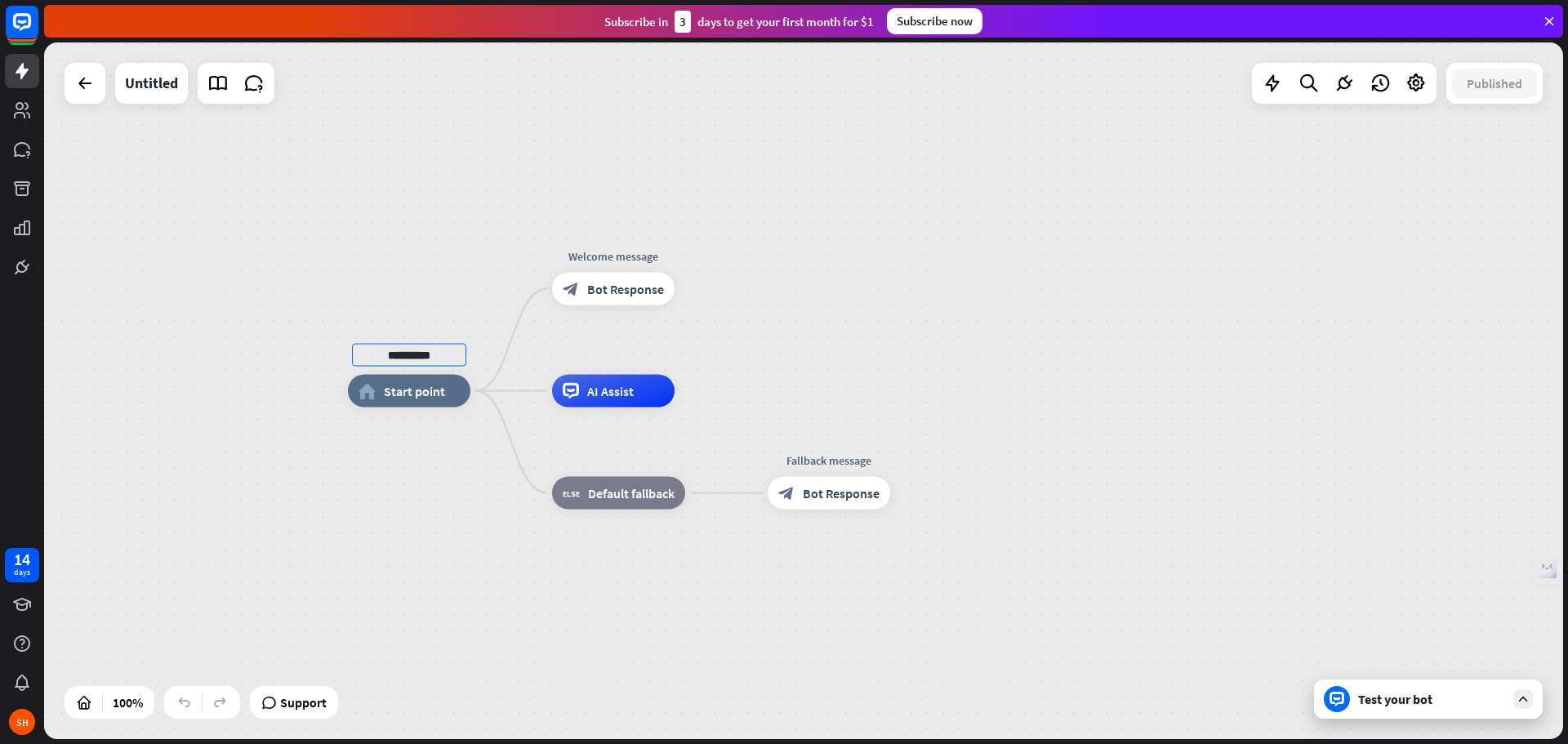
click at [391, 529] on div "**********" at bounding box center [804, 391] width 1519 height 697
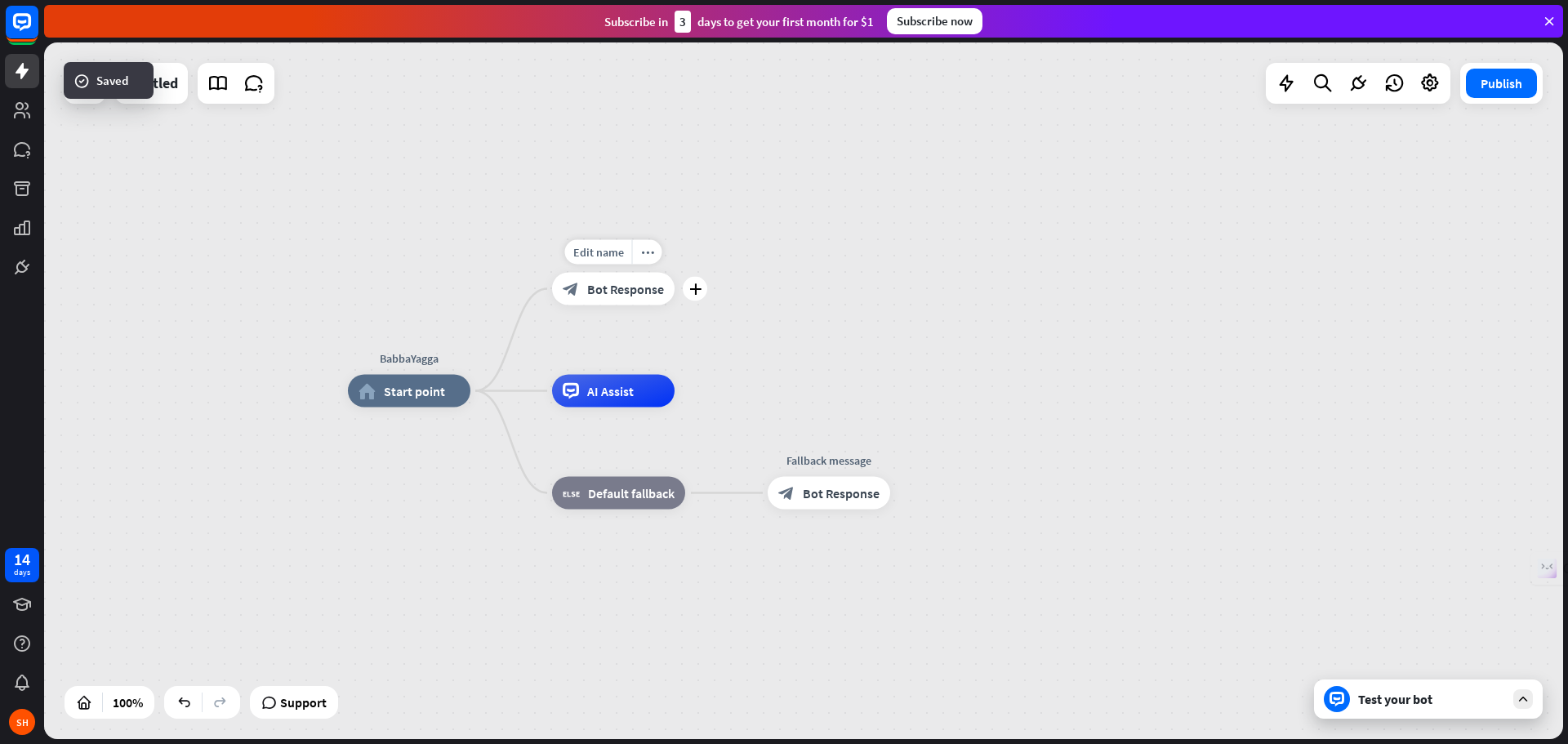
click at [638, 300] on div "block_bot_response Bot Response" at bounding box center [614, 289] width 123 height 33
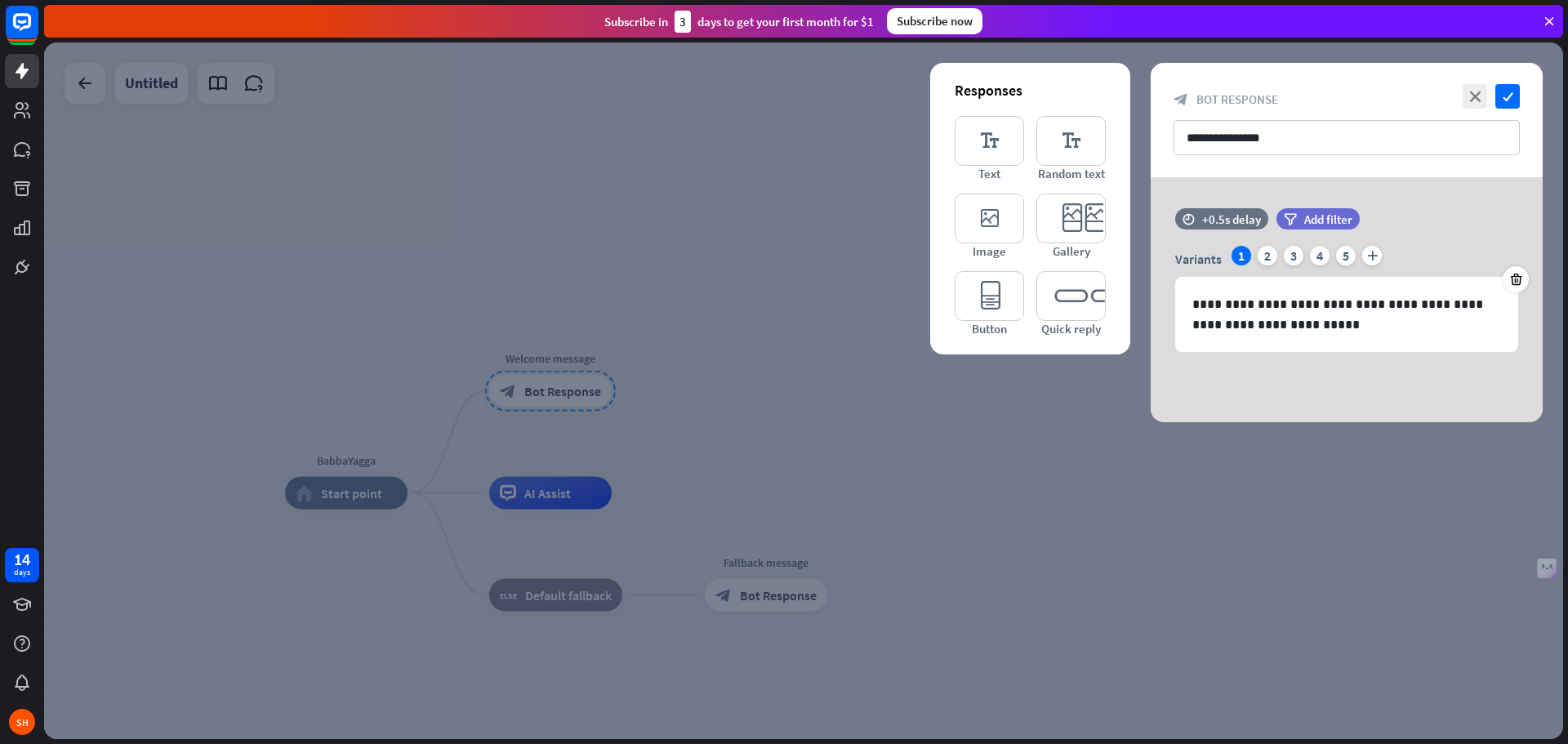
click at [667, 155] on div at bounding box center [804, 391] width 1519 height 697
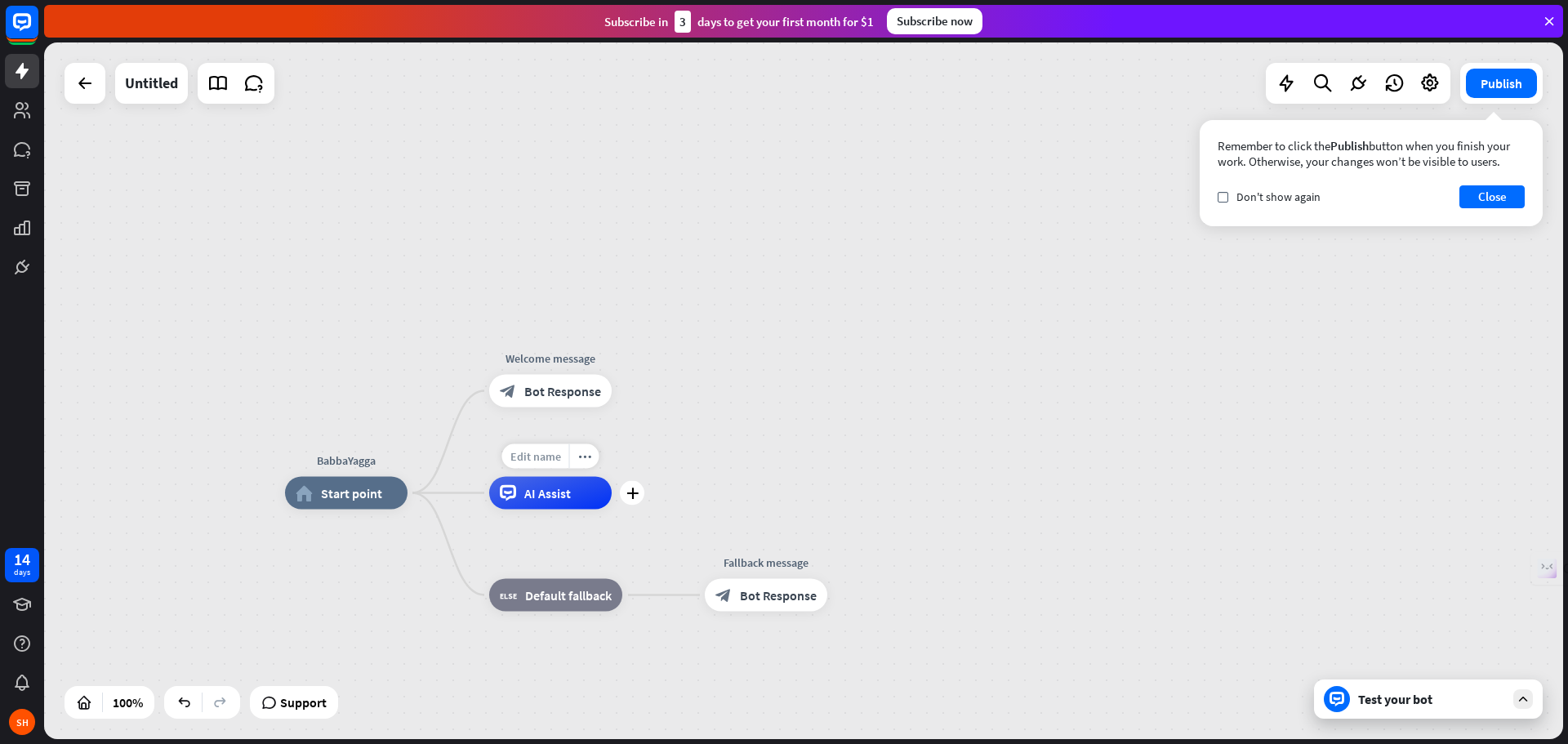
click at [543, 461] on span "Edit name" at bounding box center [536, 457] width 51 height 15
click at [1496, 193] on button "Close" at bounding box center [1492, 197] width 65 height 23
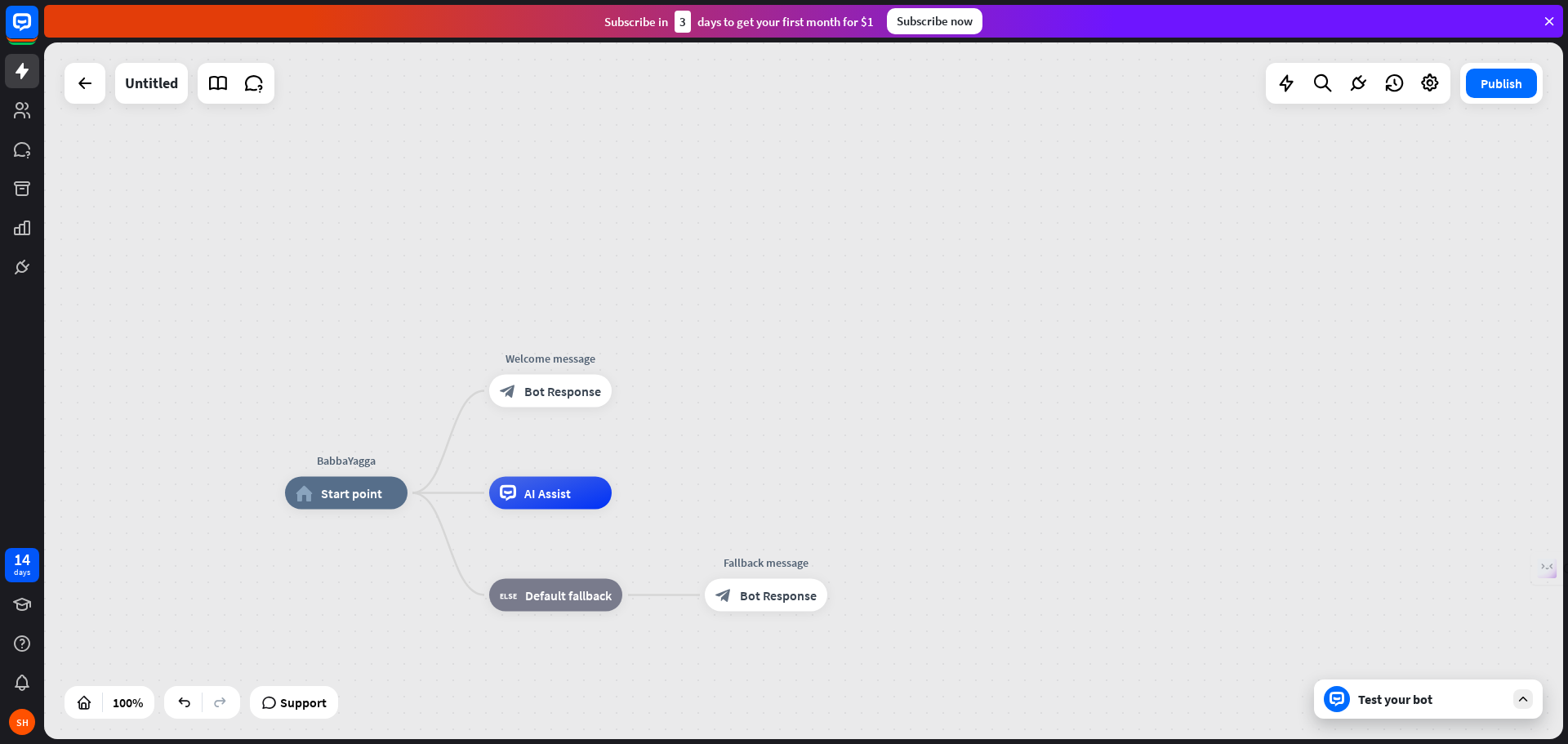
click at [1376, 697] on div "Test your bot" at bounding box center [1432, 699] width 147 height 17
